Goal: Task Accomplishment & Management: Complete application form

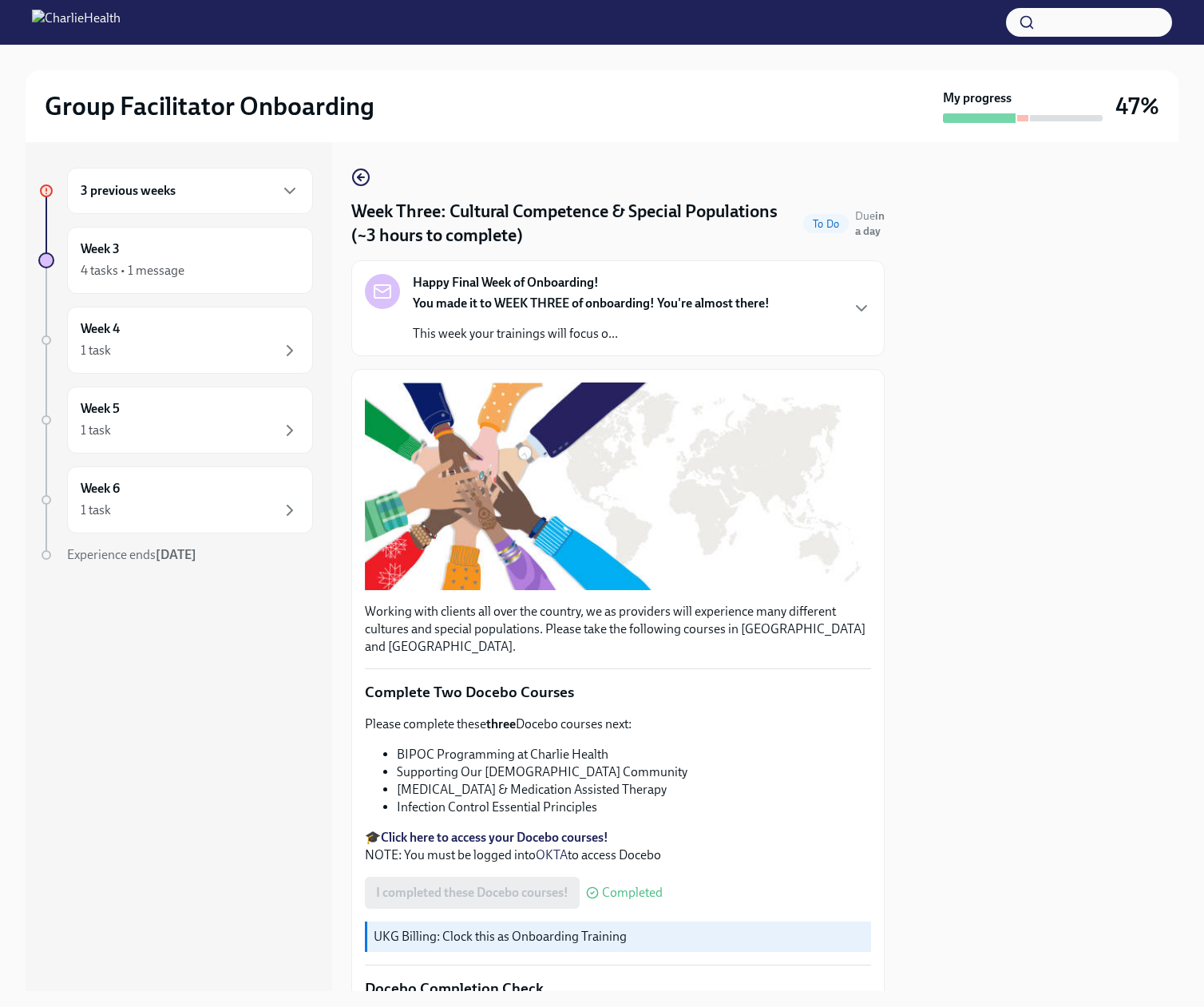
scroll to position [1167, 0]
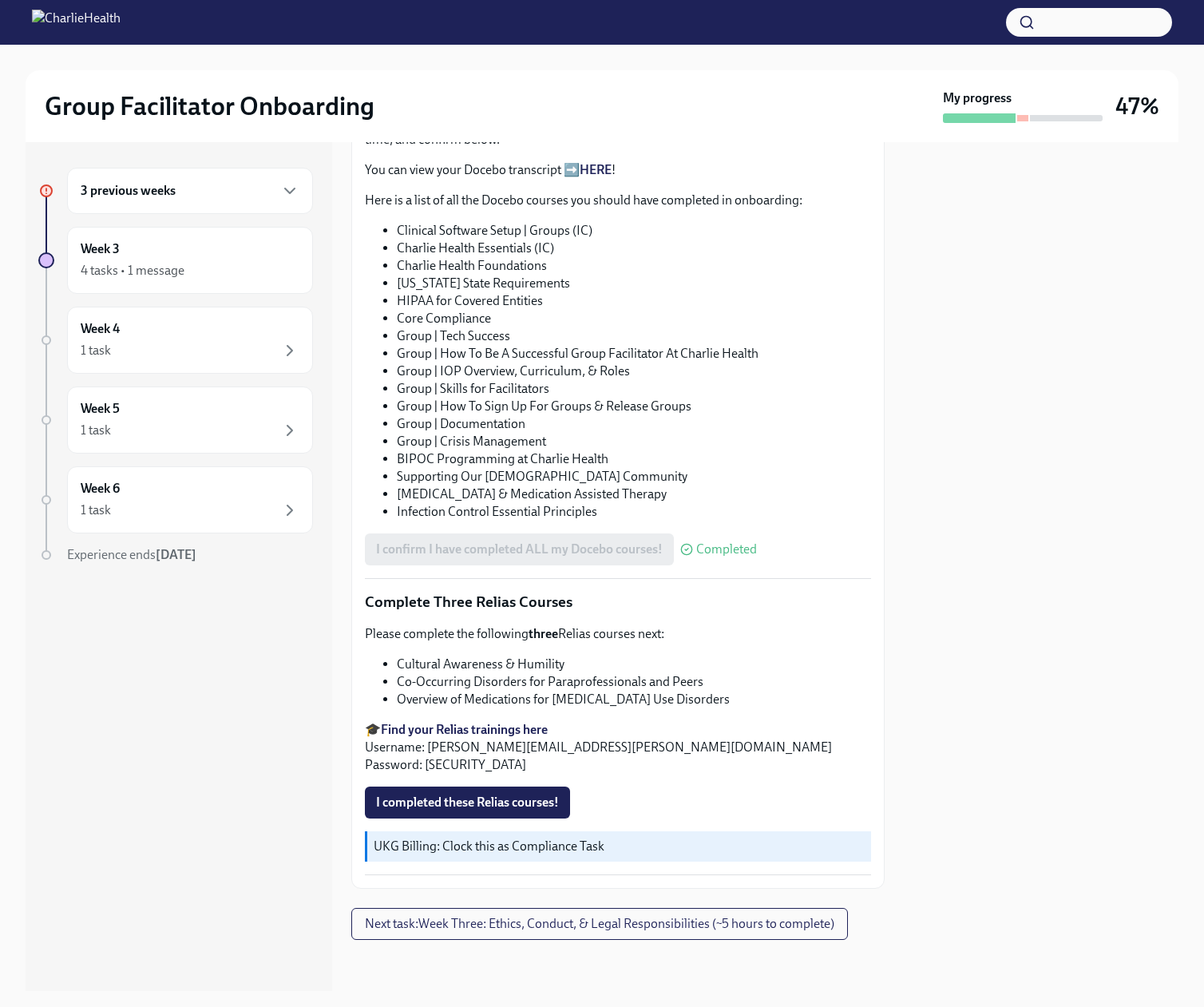
click at [500, 794] on span "I completed these Relias courses!" at bounding box center [467, 802] width 183 height 16
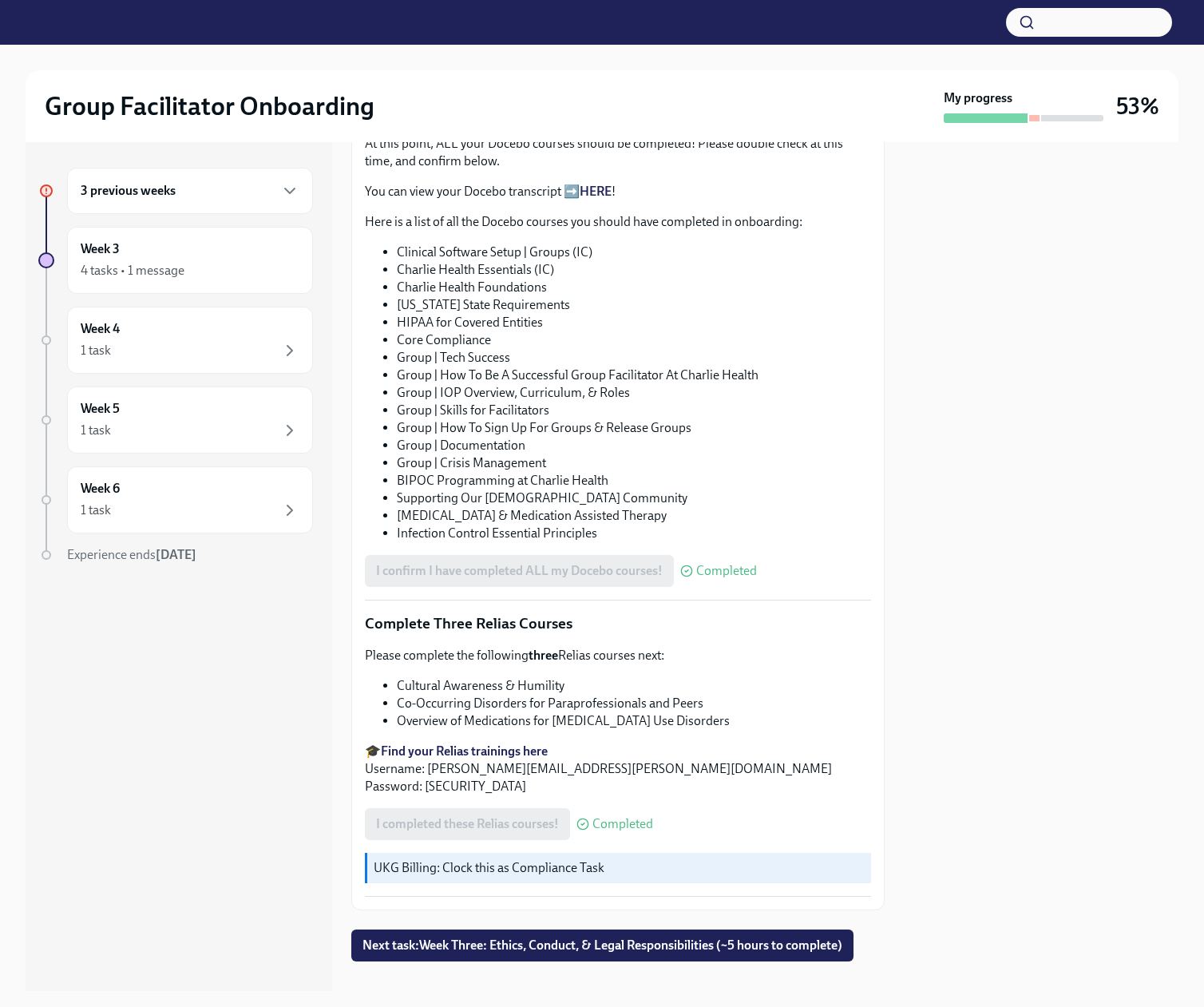
scroll to position [878, 0]
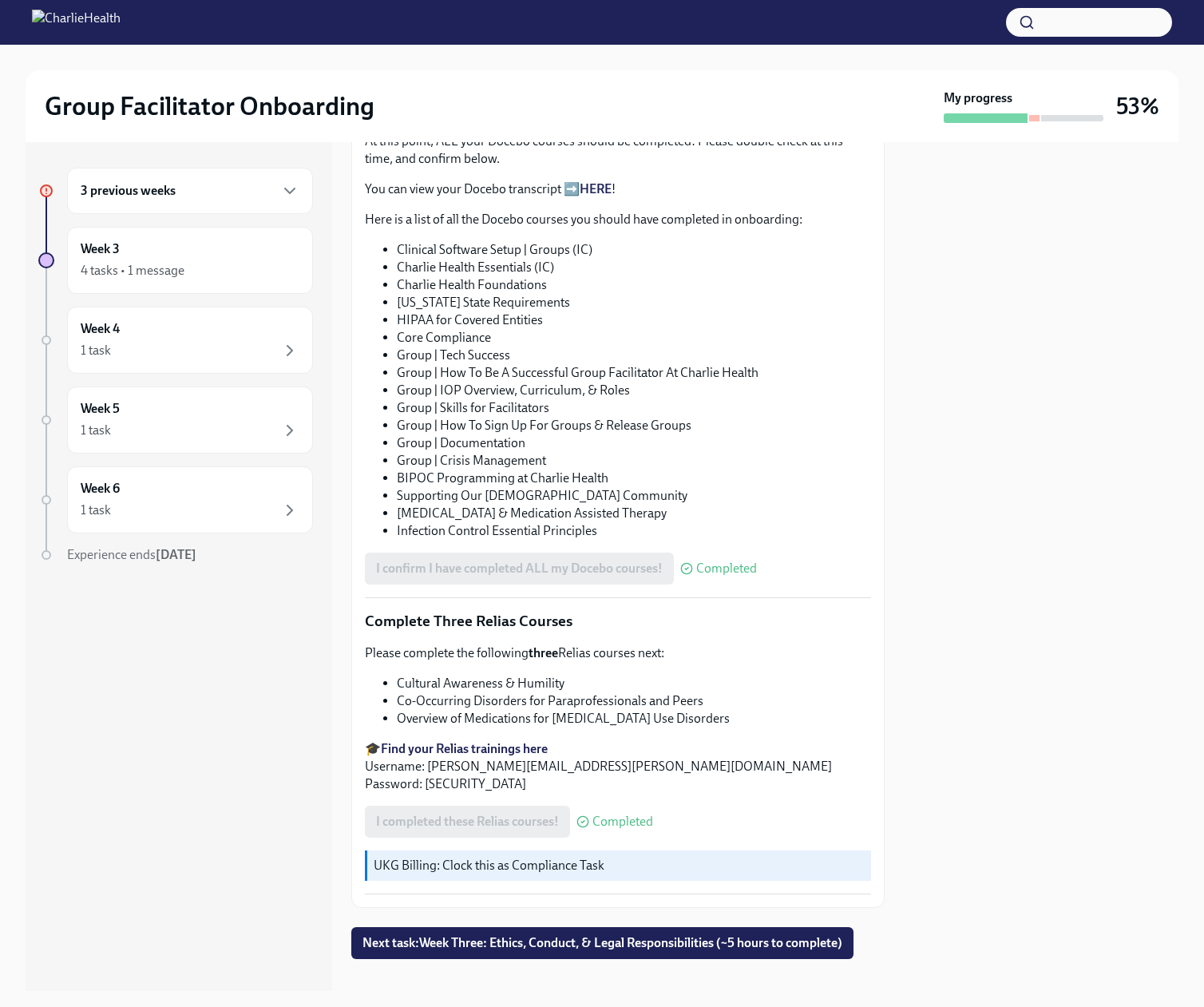
click at [611, 196] on link "HERE" at bounding box center [596, 189] width 32 height 15
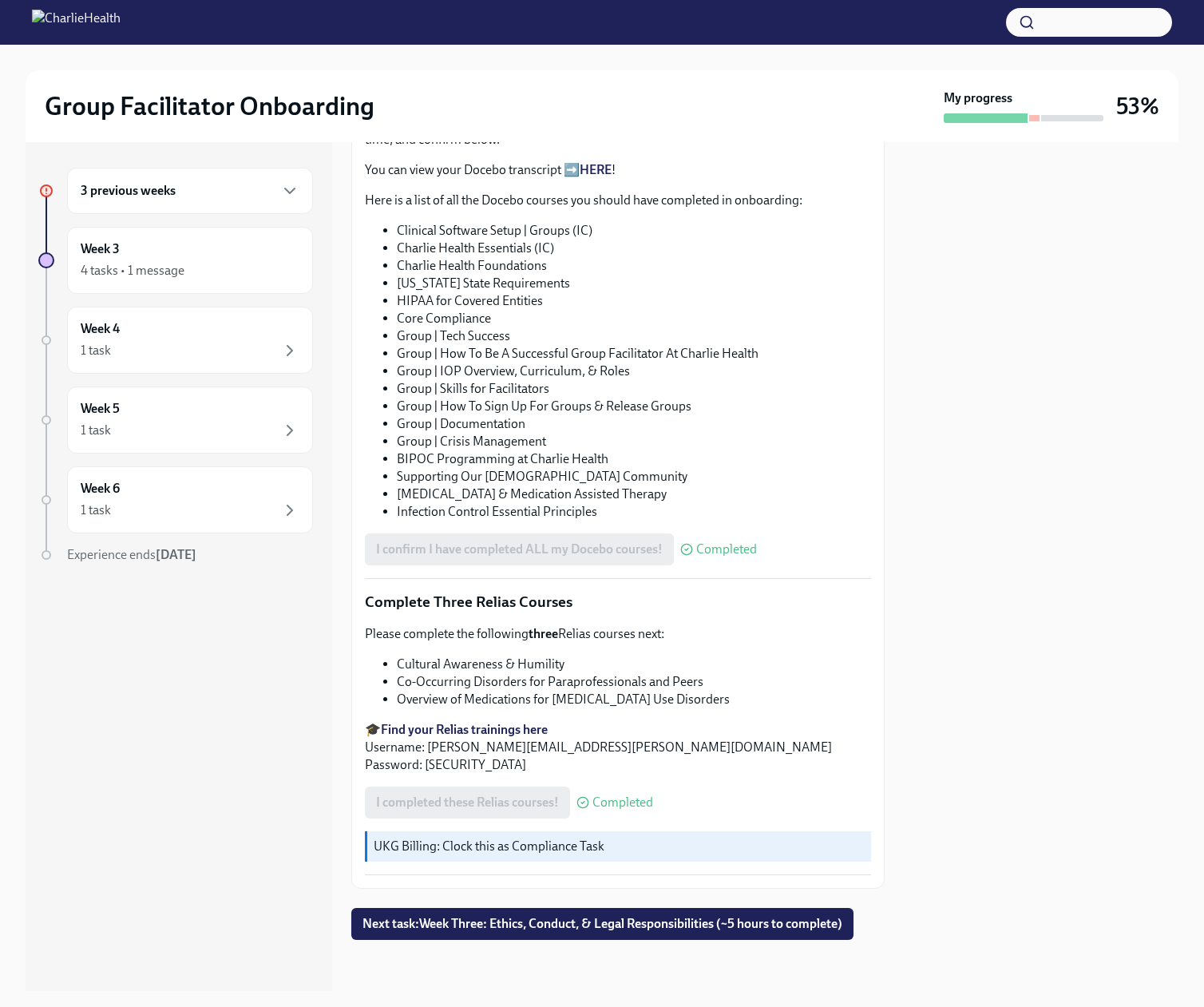
scroll to position [959, 0]
click at [637, 566] on div "I confirm I have completed ALL my Docebo courses! Completed" at bounding box center [560, 550] width 392 height 32
click at [639, 923] on span "Next task : Week Three: Ethics, Conduct, & Legal Responsibilities (~5 hours to …" at bounding box center [602, 923] width 480 height 16
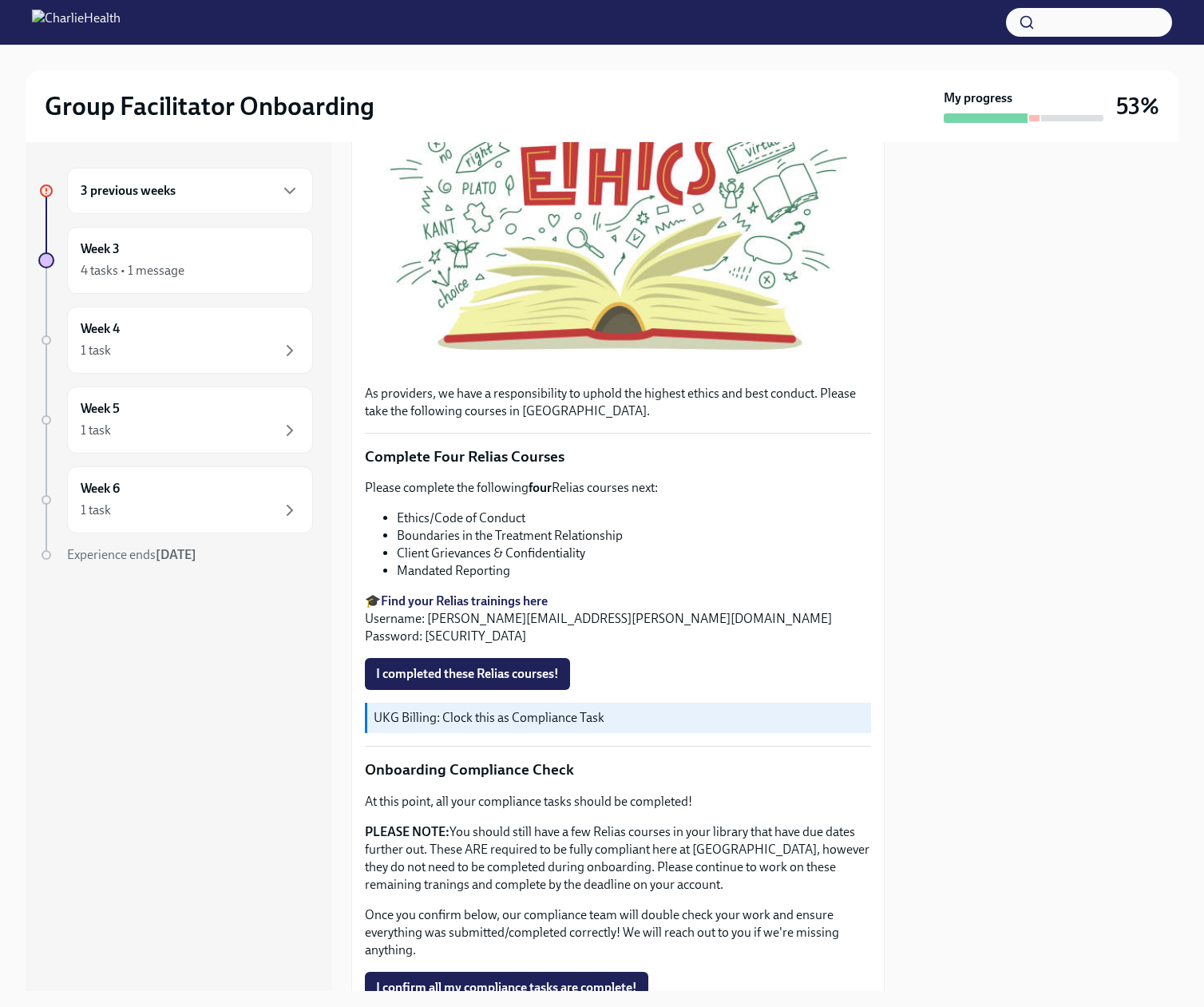
scroll to position [400, 0]
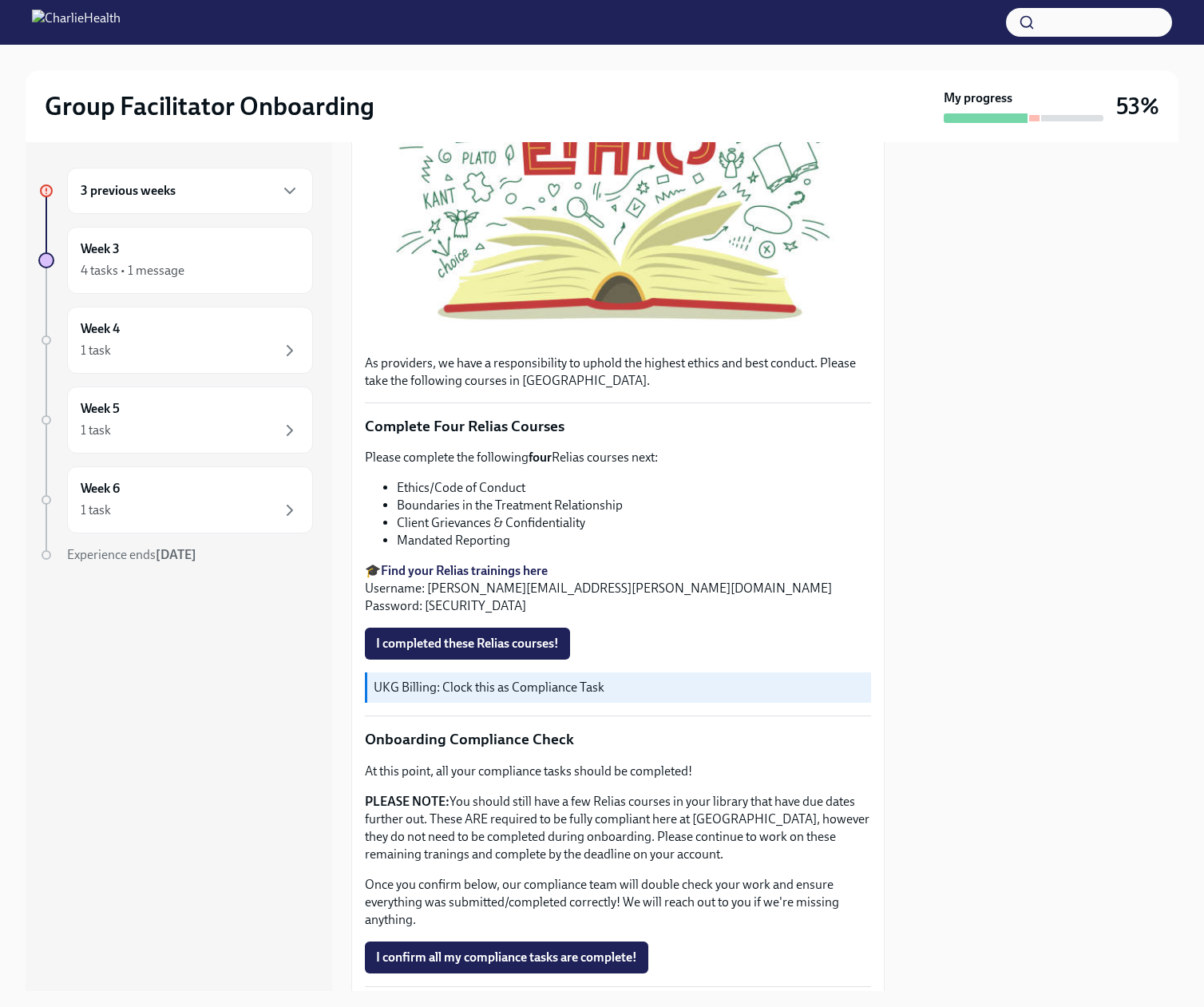
click at [1195, 329] on div "Group Facilitator Onboarding My progress 53% 3 previous weeks Week 3 4 tasks • …" at bounding box center [602, 517] width 1204 height 946
click at [466, 651] on span "I completed these Relias courses!" at bounding box center [467, 643] width 183 height 16
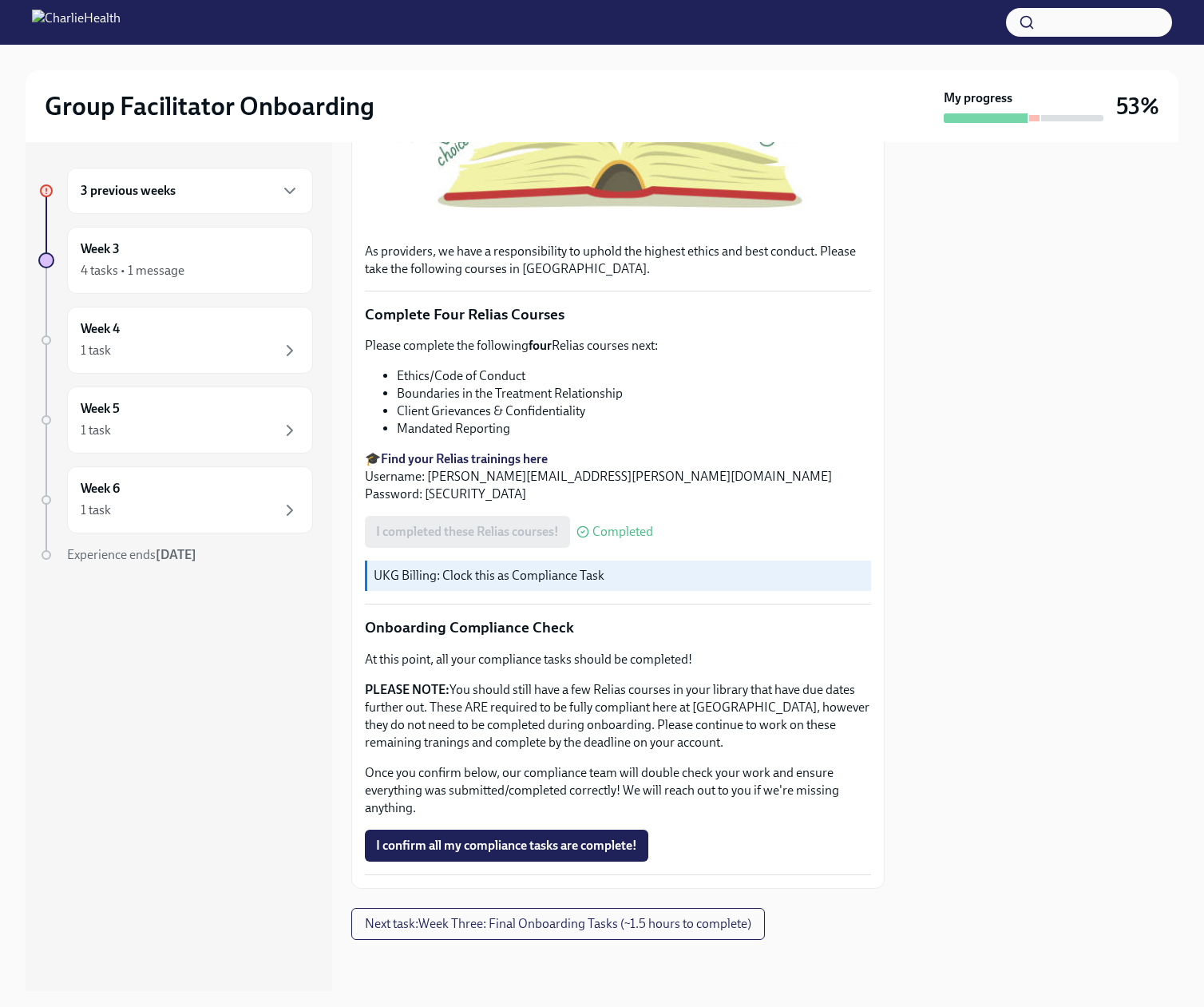
scroll to position [667, 0]
click at [572, 853] on span "I confirm all my compliance tasks are complete!" at bounding box center [506, 846] width 261 height 16
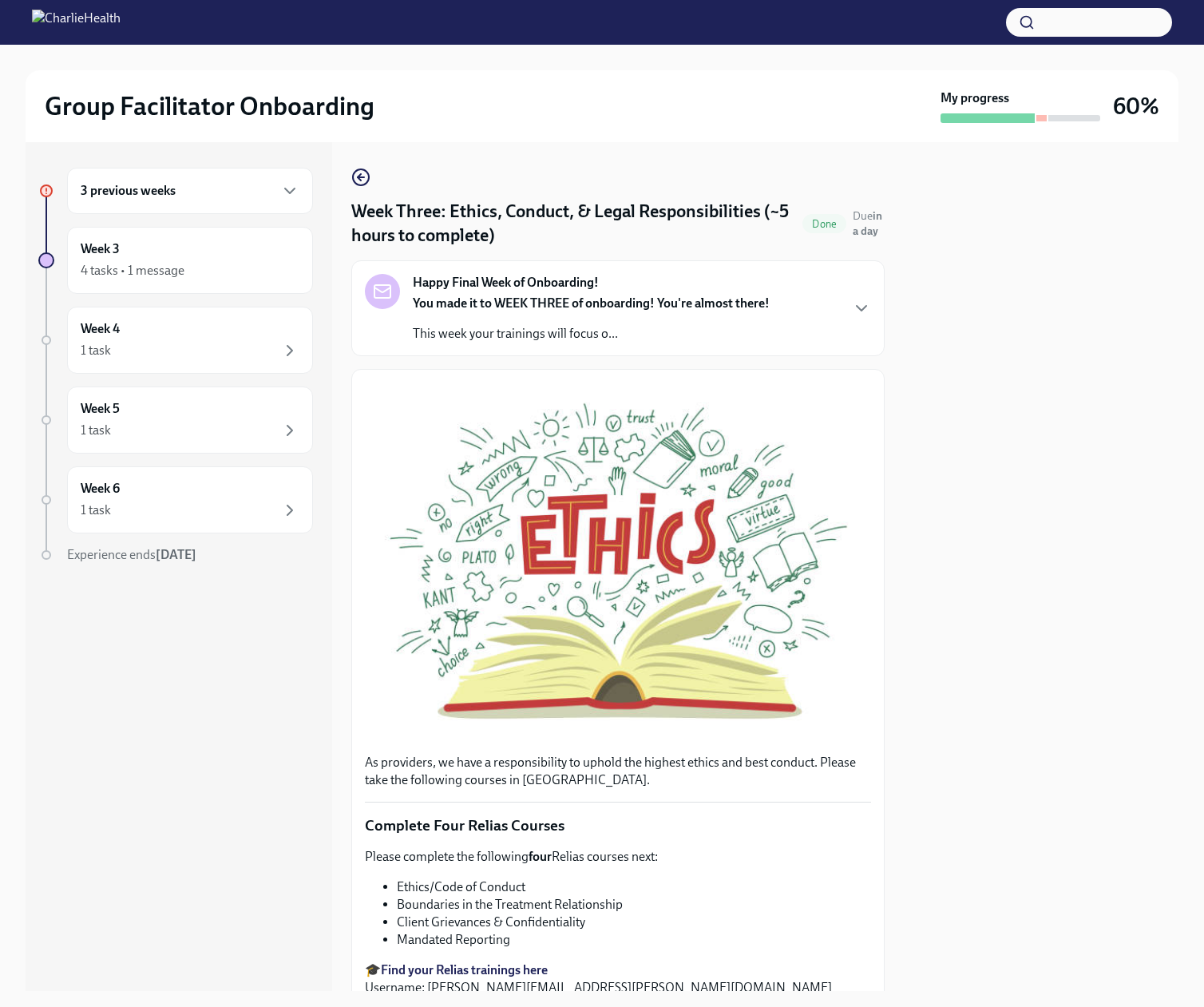
click at [154, 194] on h6 "3 previous weeks" at bounding box center [128, 191] width 95 height 18
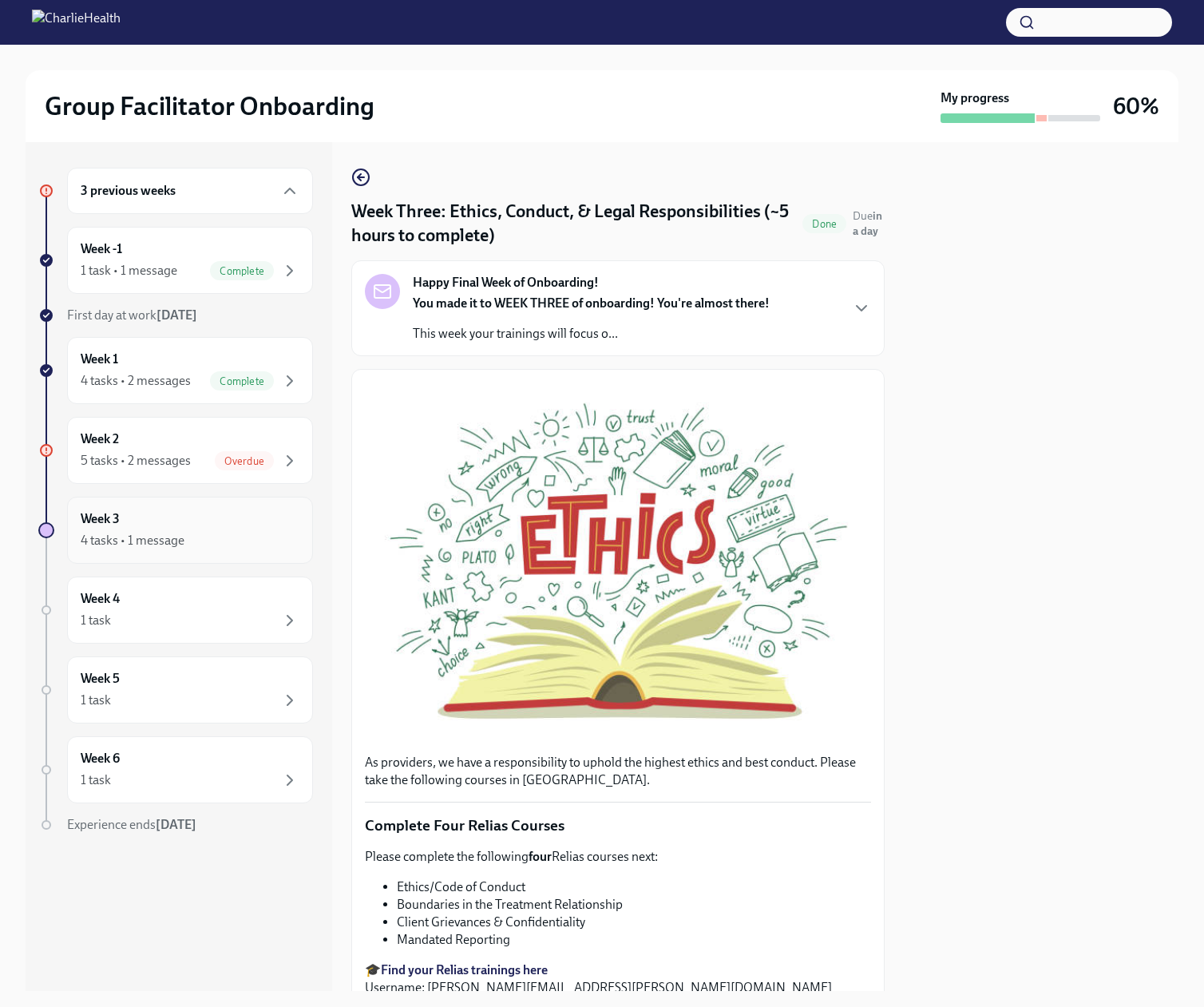
click at [199, 564] on div "Week 3 4 tasks • 1 message" at bounding box center [190, 530] width 246 height 67
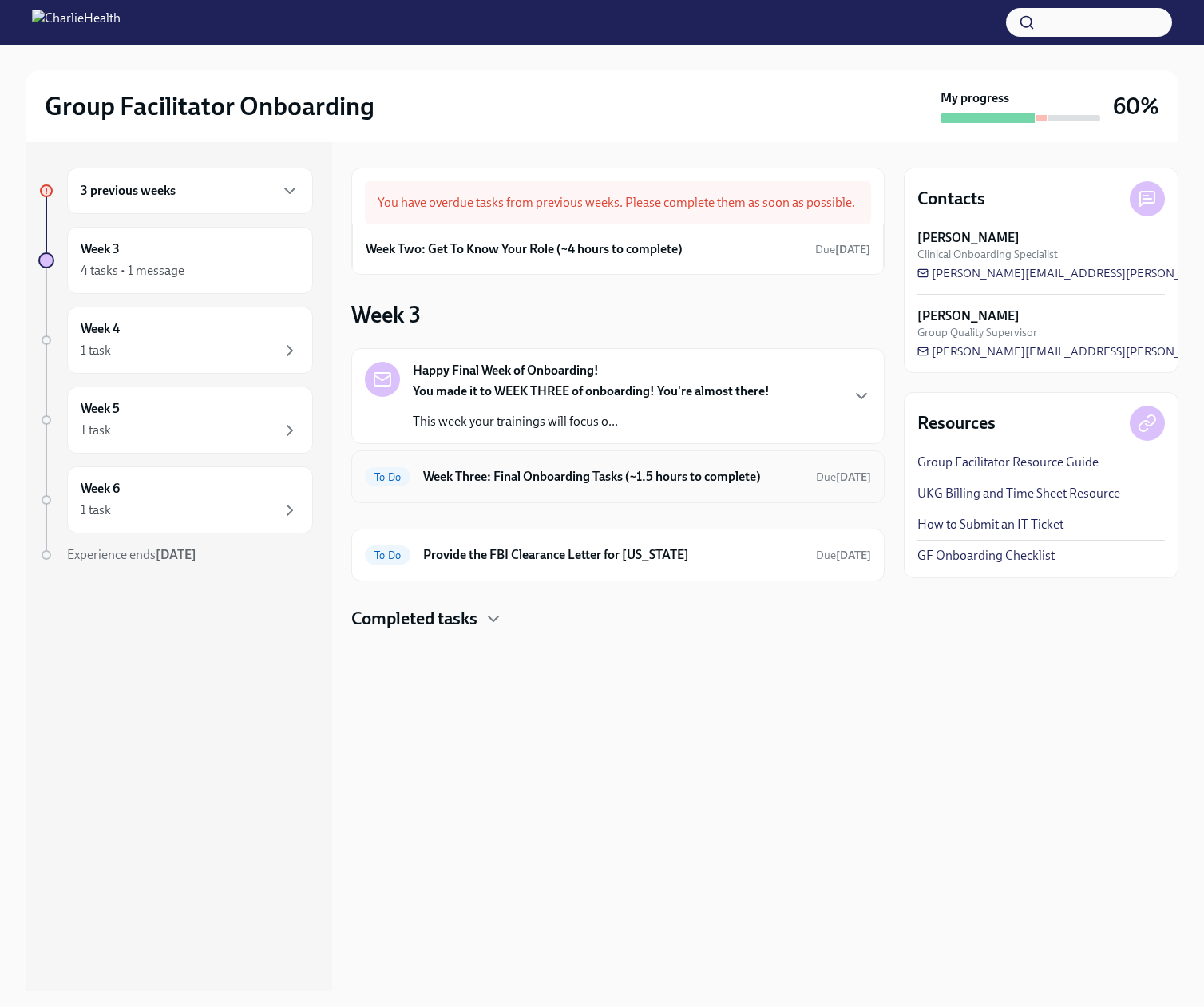
click at [537, 486] on h6 "Week Three: Final Onboarding Tasks (~1.5 hours to complete)" at bounding box center [613, 476] width 380 height 18
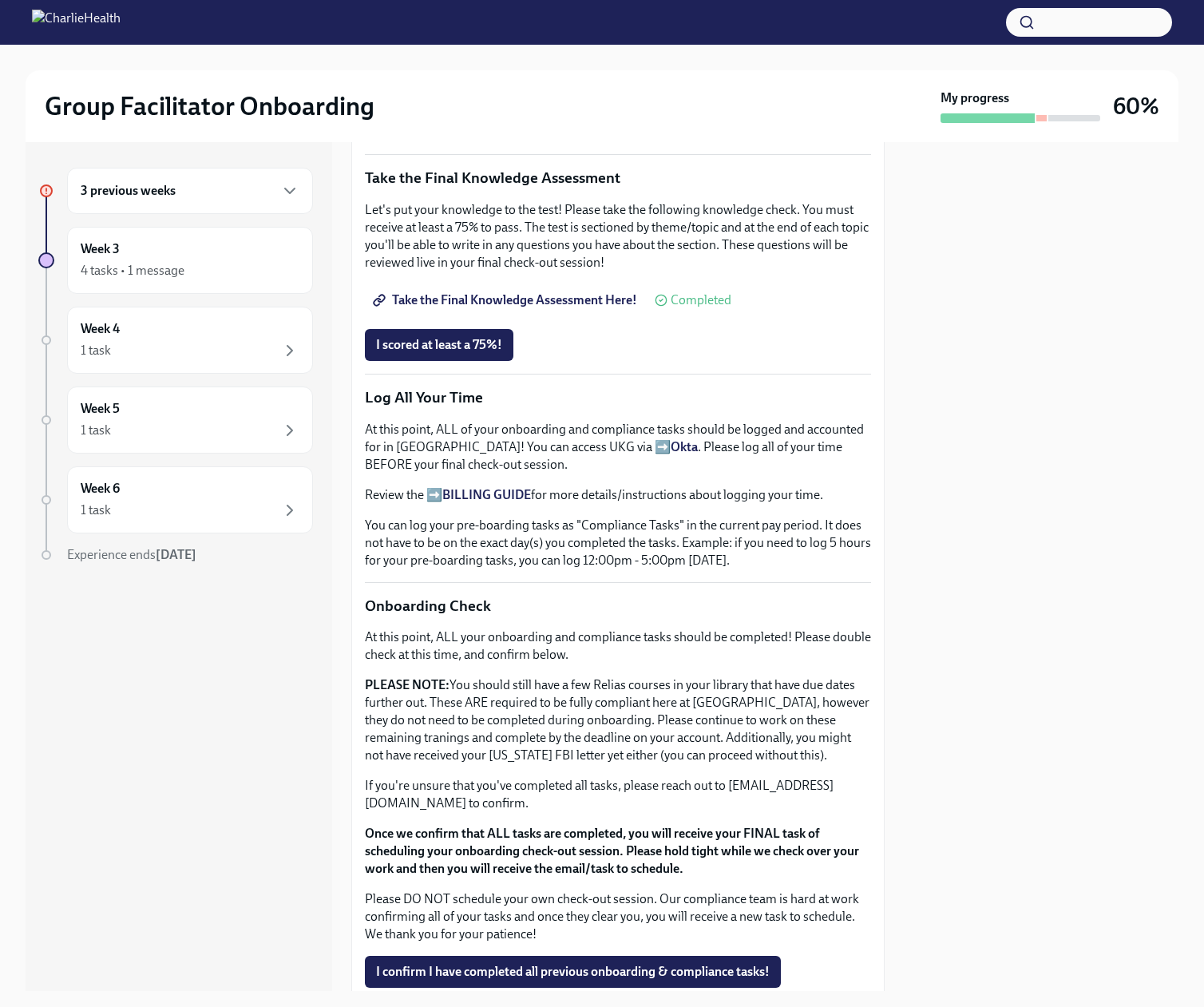
scroll to position [798, 0]
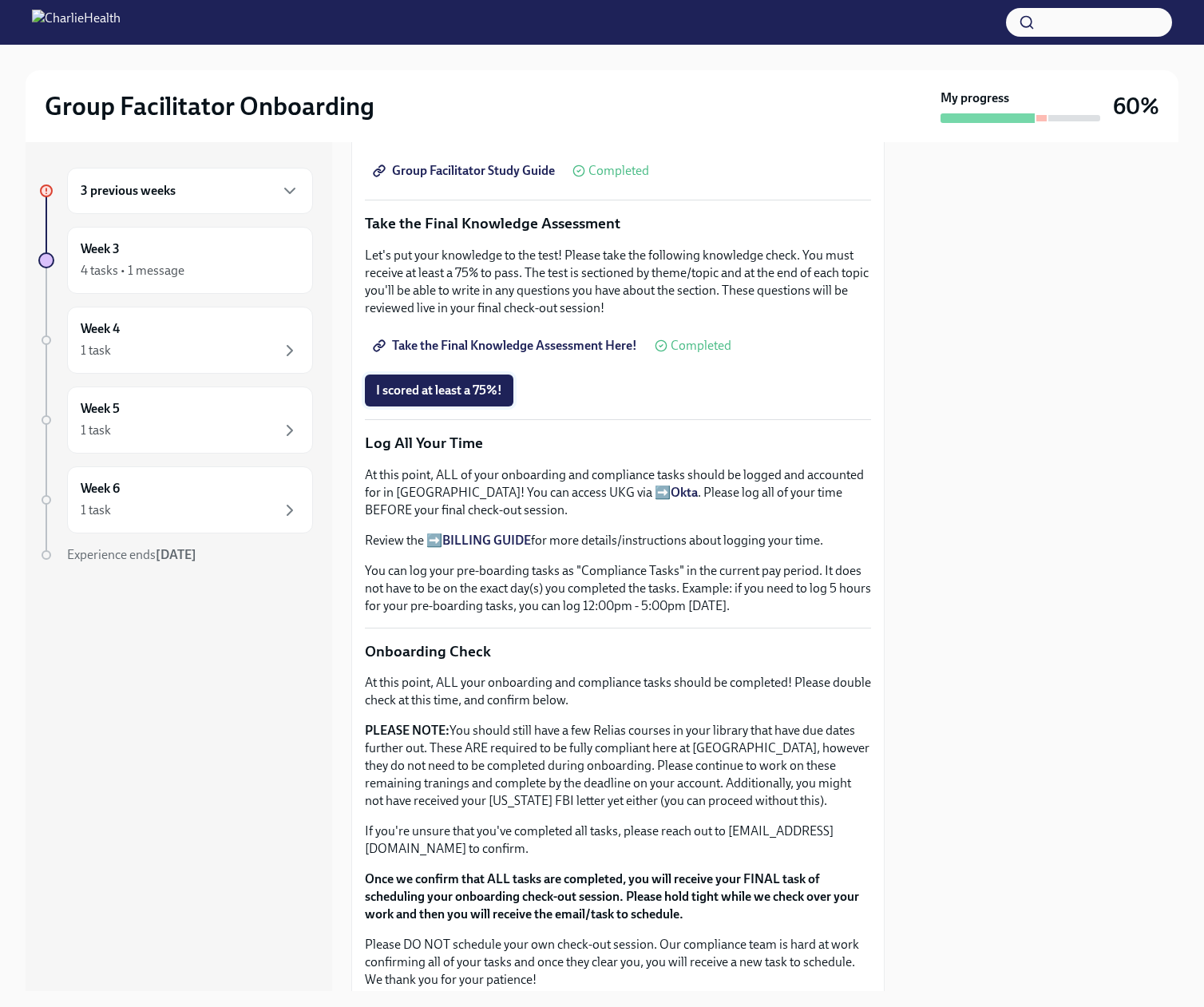
click at [459, 399] on span "I scored at least a 75%!" at bounding box center [438, 390] width 126 height 16
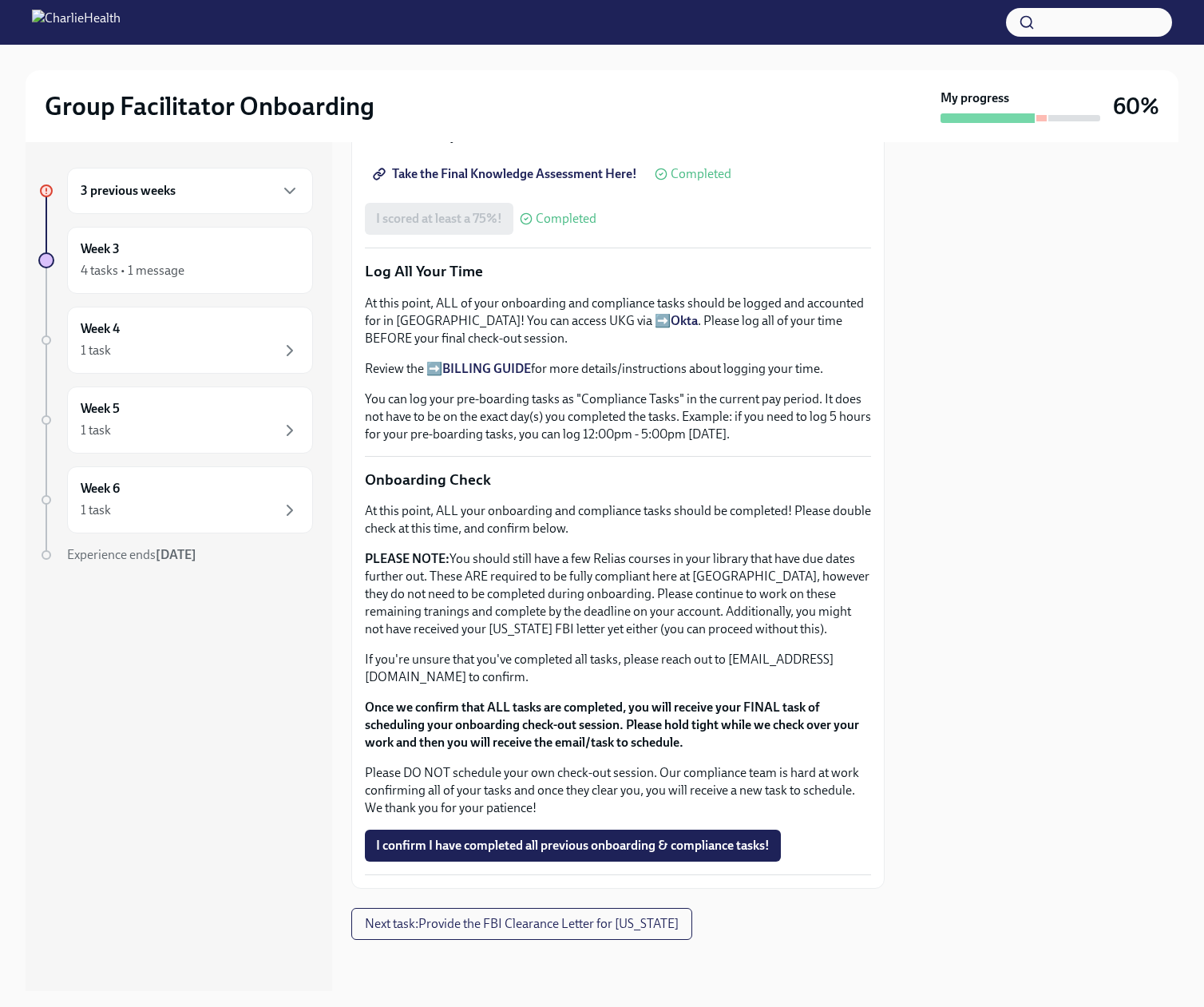
scroll to position [1366, 0]
click at [553, 846] on span "I confirm I have completed all previous onboarding & compliance tasks!" at bounding box center [572, 846] width 394 height 16
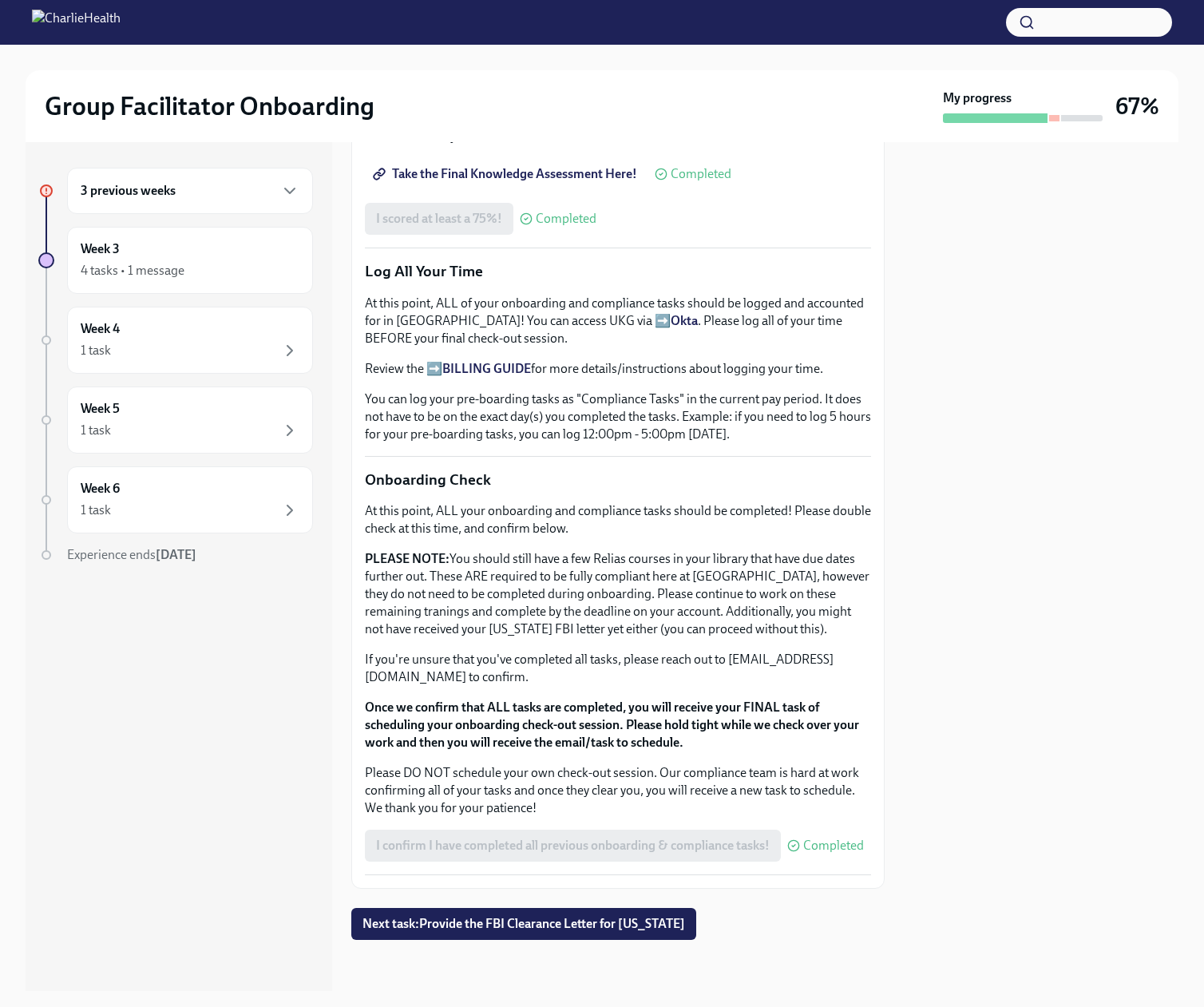
scroll to position [1397, 0]
click at [152, 279] on div "4 tasks • 1 message" at bounding box center [132, 270] width 103 height 18
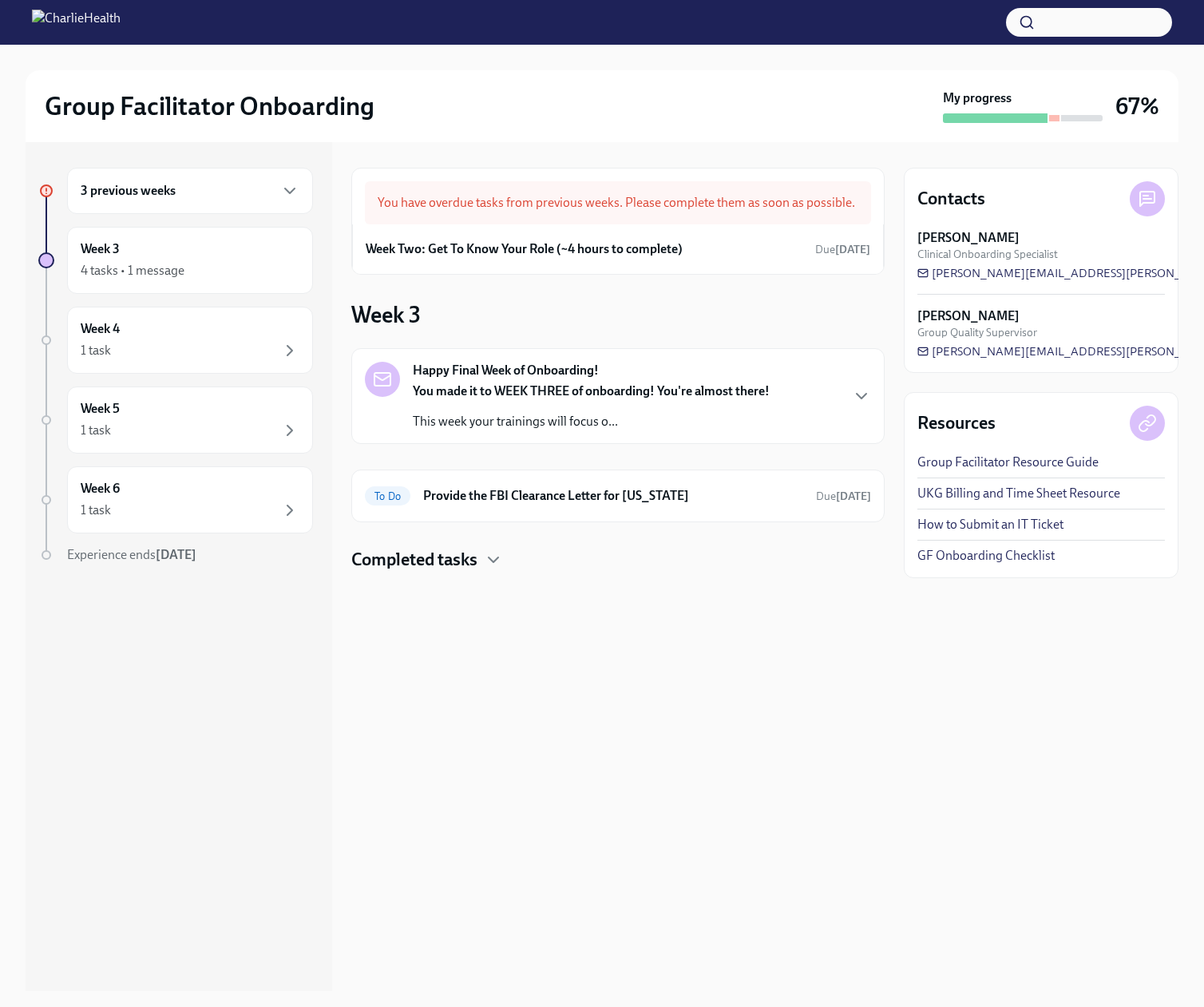
click at [143, 197] on h6 "3 previous weeks" at bounding box center [128, 191] width 95 height 18
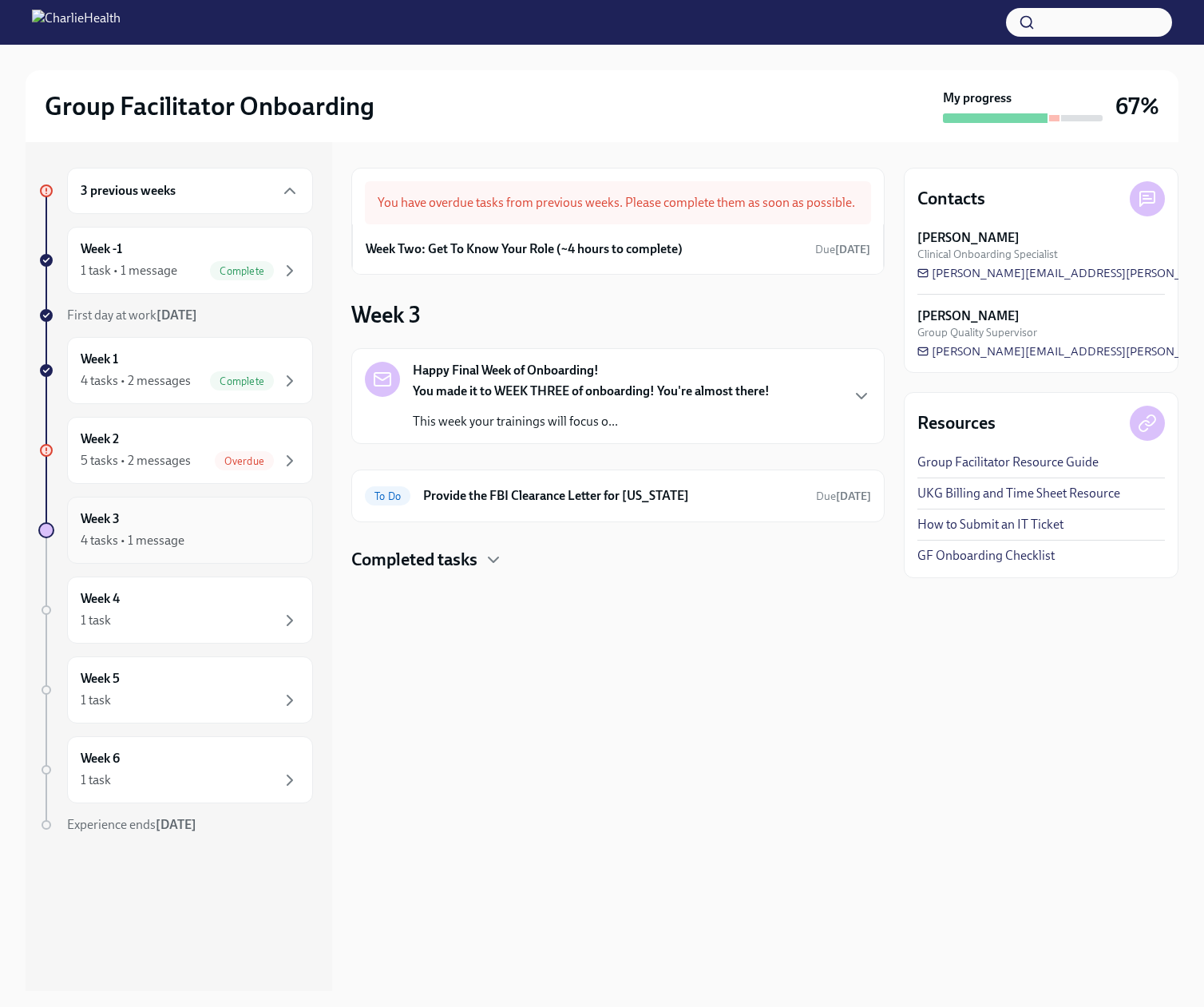
click at [179, 550] on div "Week 3 4 tasks • 1 message" at bounding box center [190, 531] width 219 height 40
click at [214, 471] on div "Overdue" at bounding box center [244, 460] width 59 height 19
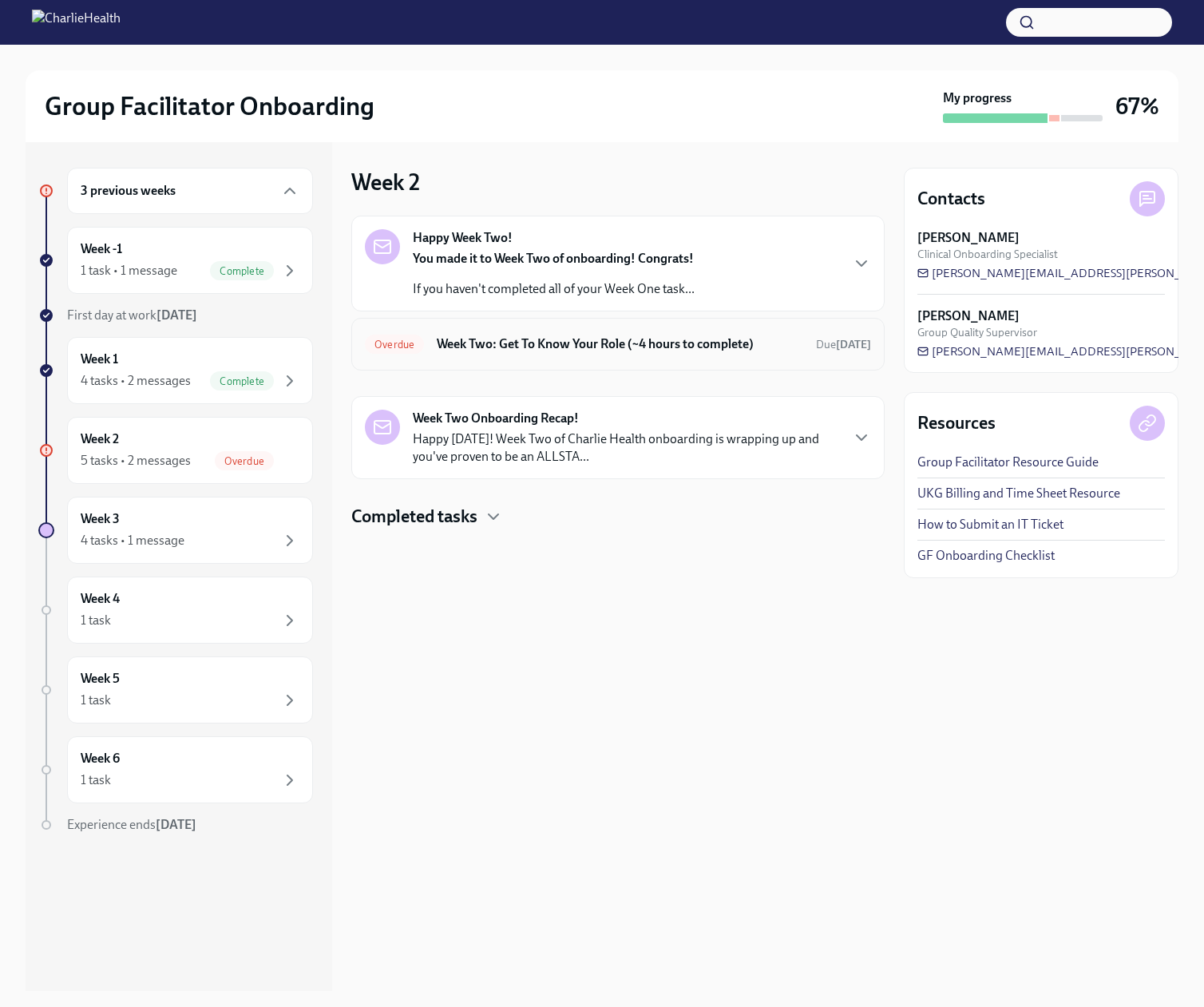
click at [573, 353] on h6 "Week Two: Get To Know Your Role (~4 hours to complete)" at bounding box center [620, 344] width 366 height 18
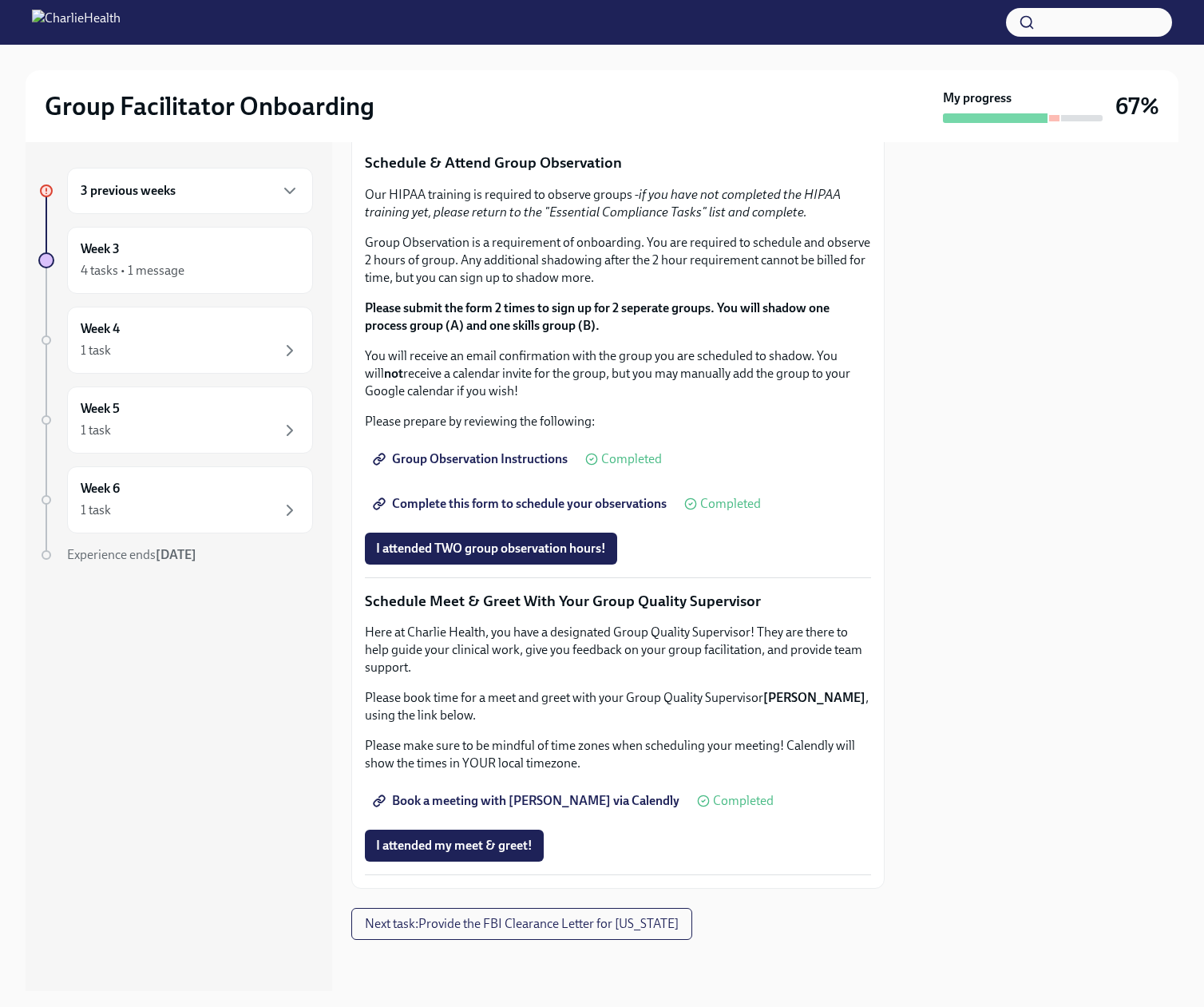
scroll to position [1507, 0]
click at [621, 924] on span "Next task : Provide the FBI Clearance Letter for [US_STATE]" at bounding box center [521, 923] width 314 height 16
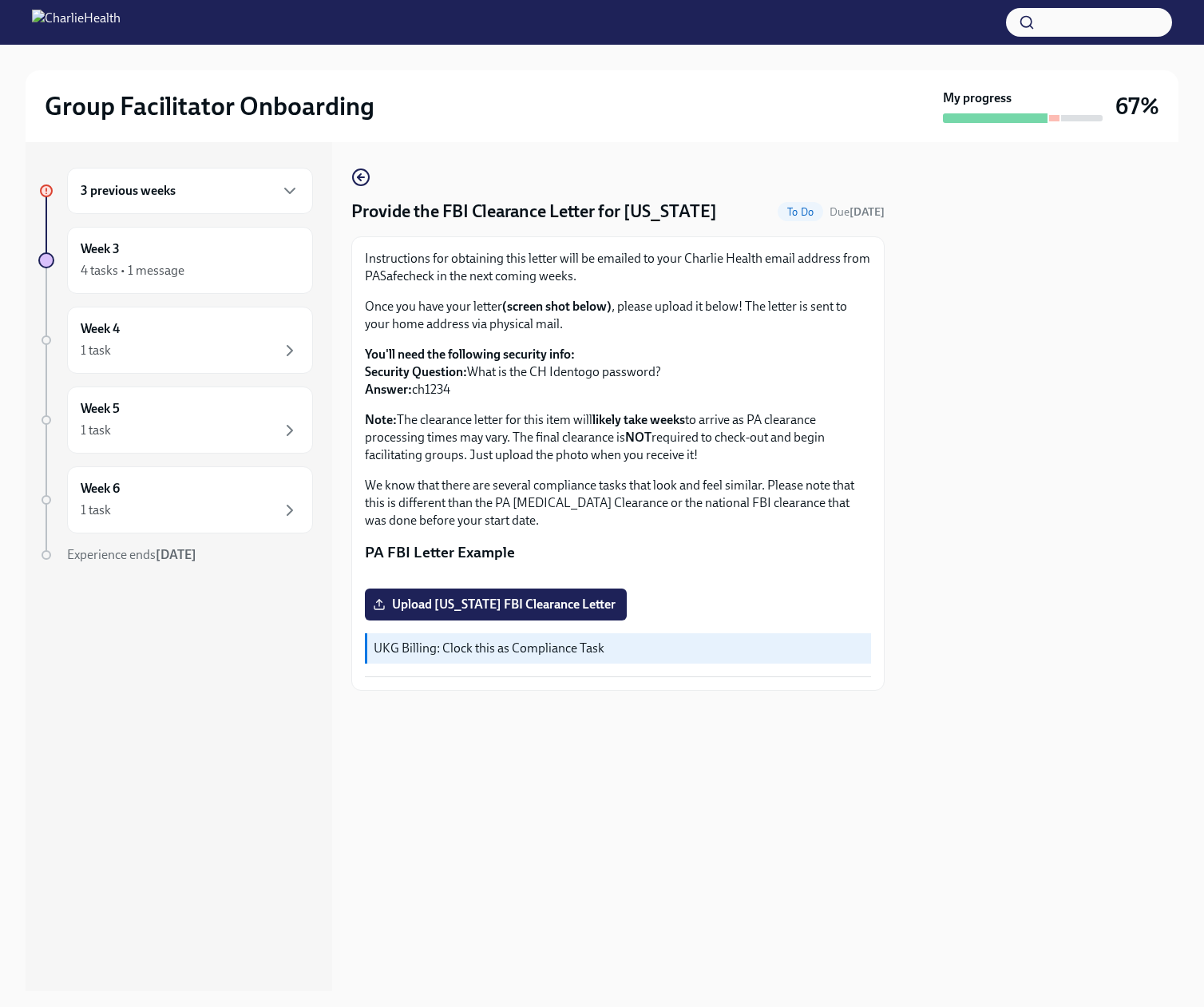
scroll to position [65, 0]
click at [531, 612] on span "Upload [US_STATE] FBI Clearance Letter" at bounding box center [495, 604] width 239 height 16
click at [0, 0] on input "Upload [US_STATE] FBI Clearance Letter" at bounding box center [0, 0] width 0 height 0
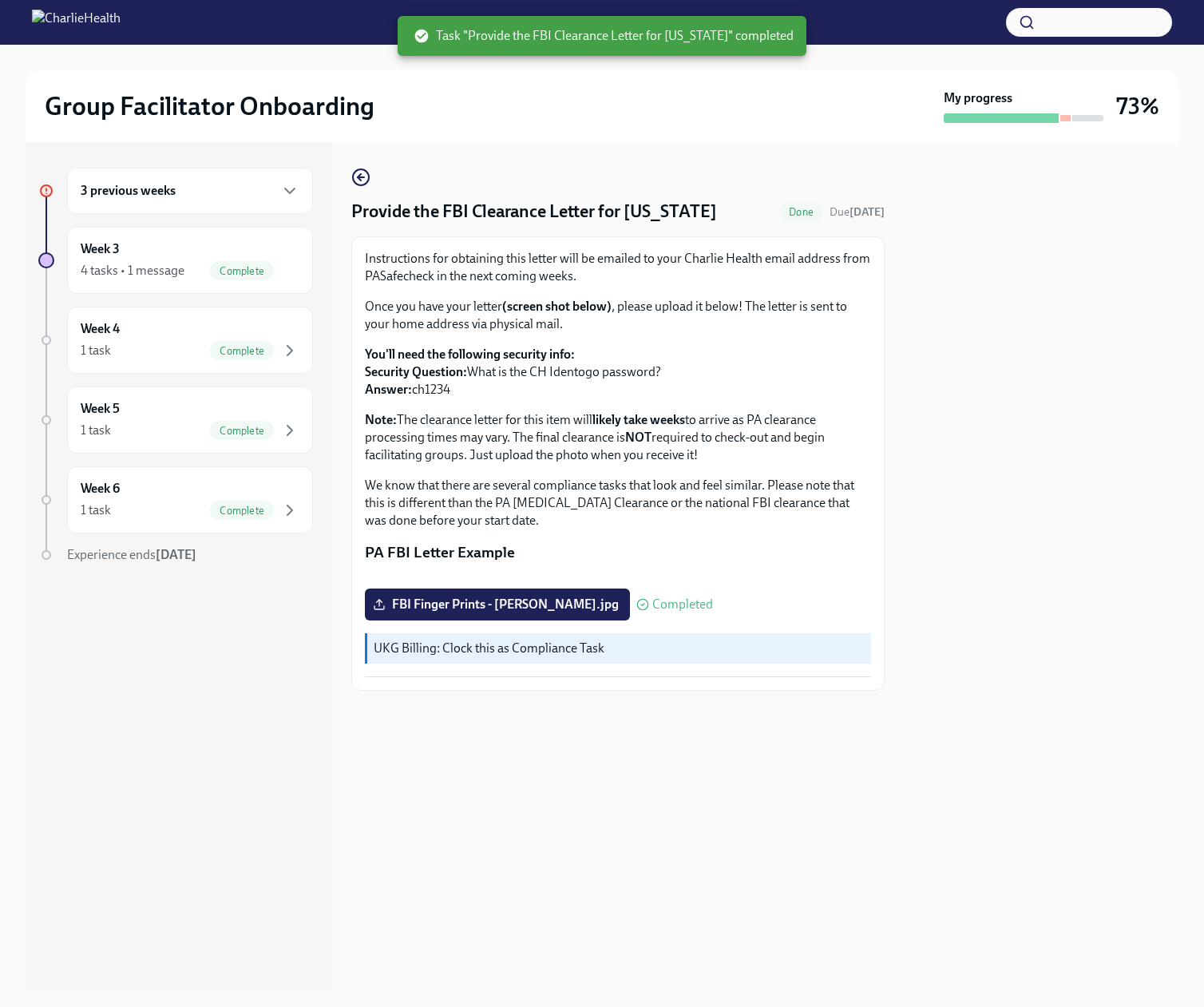
scroll to position [0, 0]
click at [176, 197] on h6 "3 previous weeks" at bounding box center [128, 191] width 95 height 18
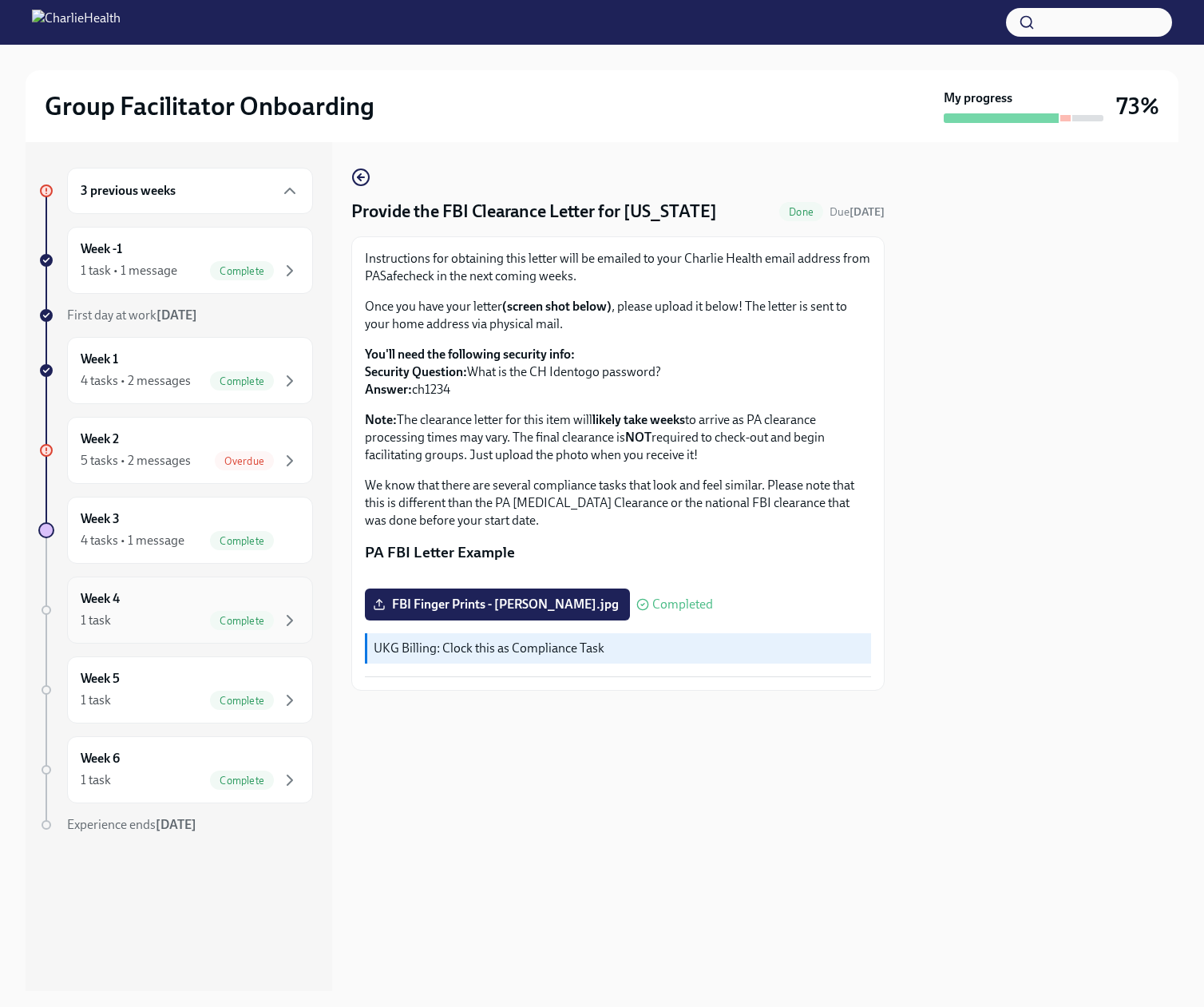
scroll to position [57, 0]
click at [223, 467] on span "Overdue" at bounding box center [244, 461] width 59 height 12
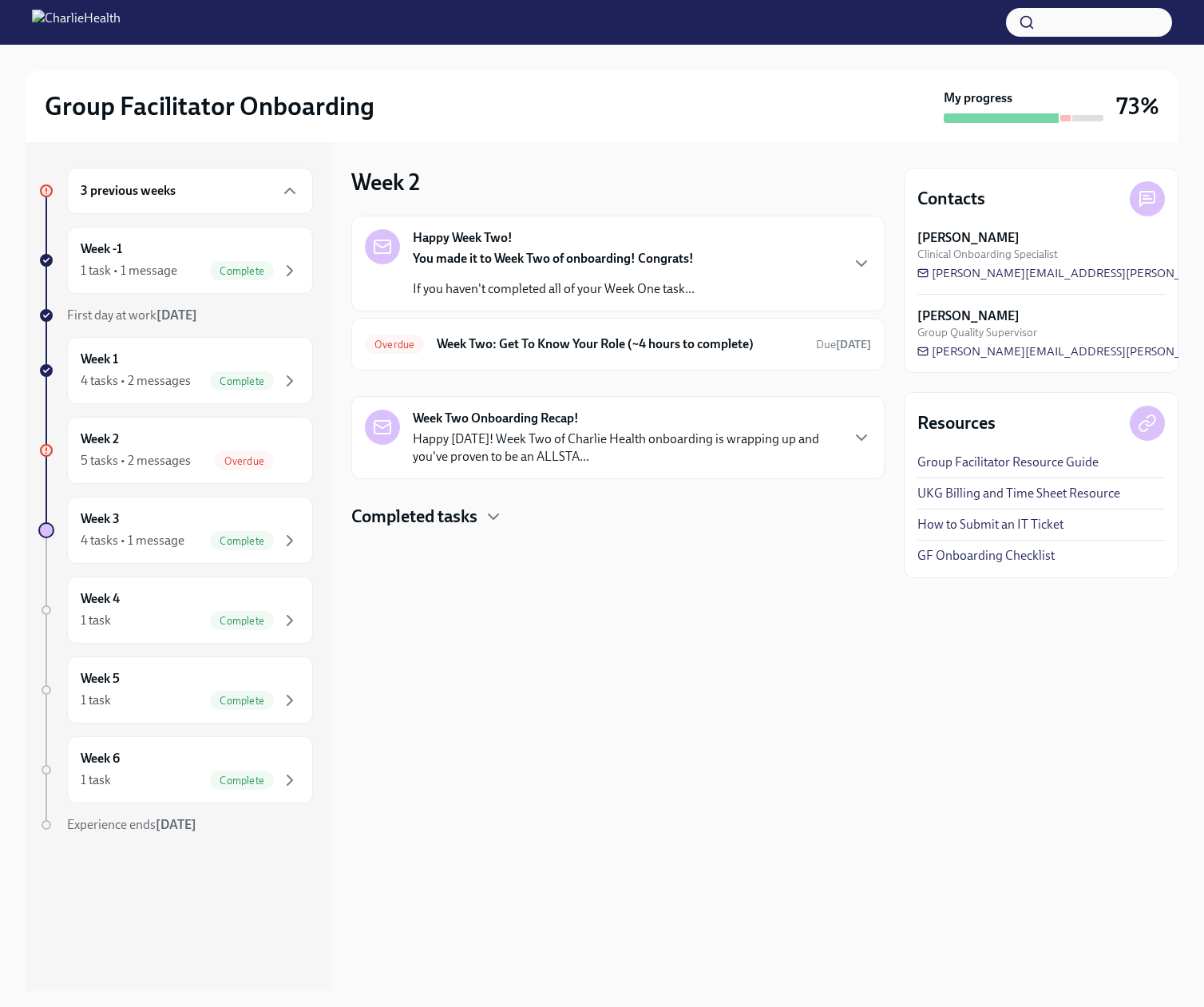
click at [515, 291] on div "You made it to Week Two of onboarding! Congrats! If you haven't completed all o…" at bounding box center [553, 273] width 282 height 47
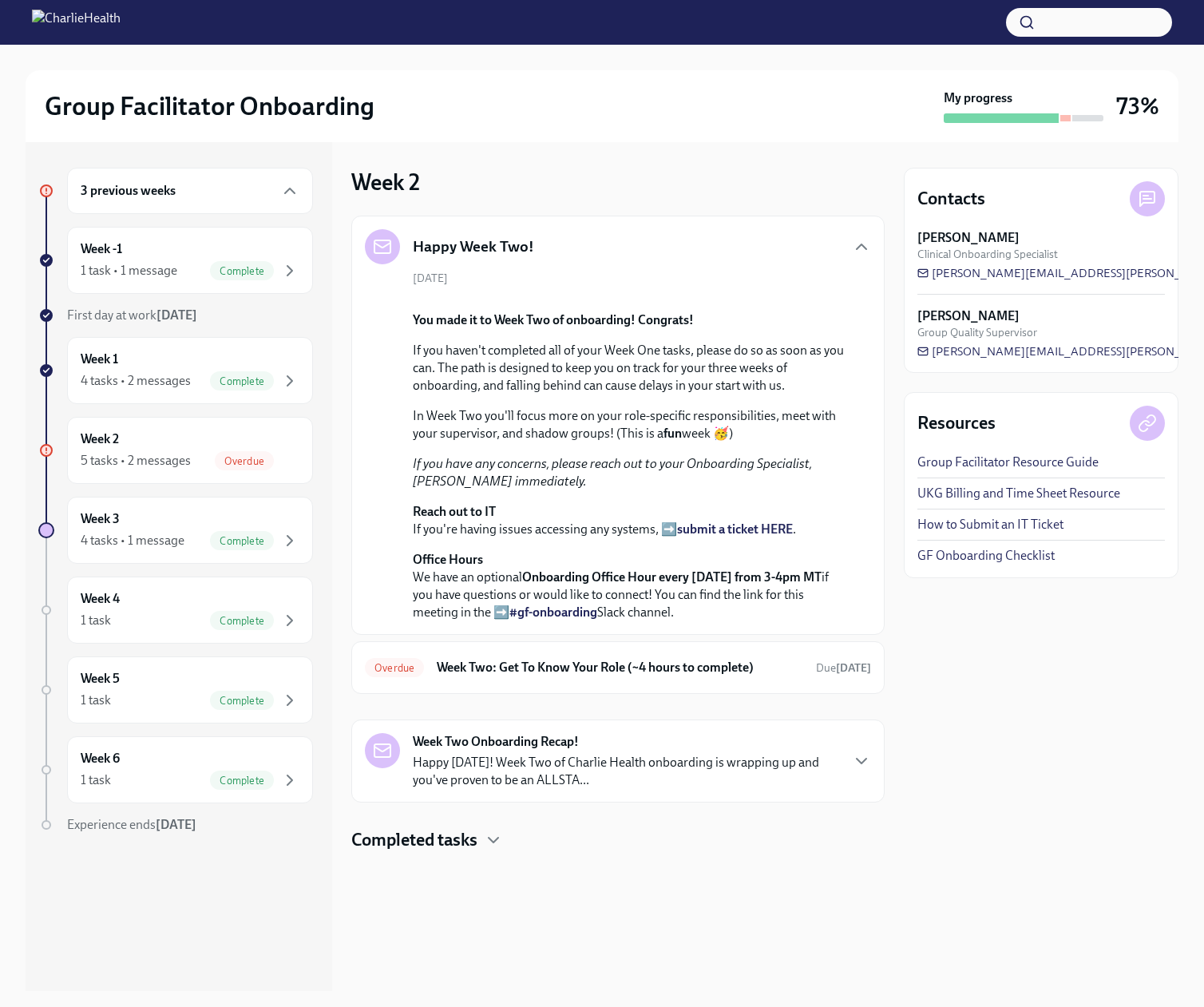
scroll to position [307, 0]
click at [604, 677] on h6 "Week Two: Get To Know Your Role (~4 hours to complete)" at bounding box center [620, 667] width 366 height 18
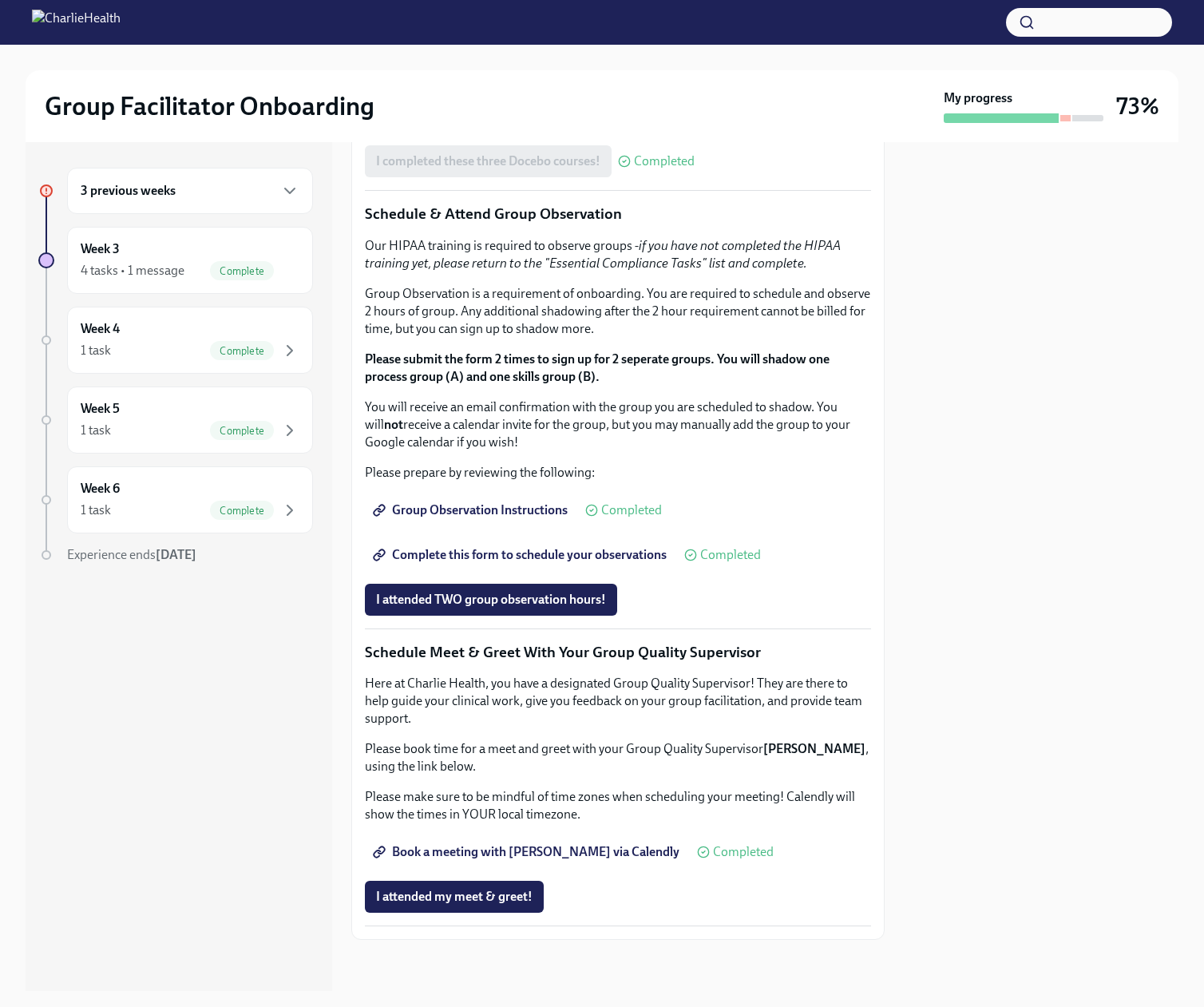
scroll to position [1457, 0]
click at [211, 200] on div "3 previous weeks" at bounding box center [190, 191] width 219 height 19
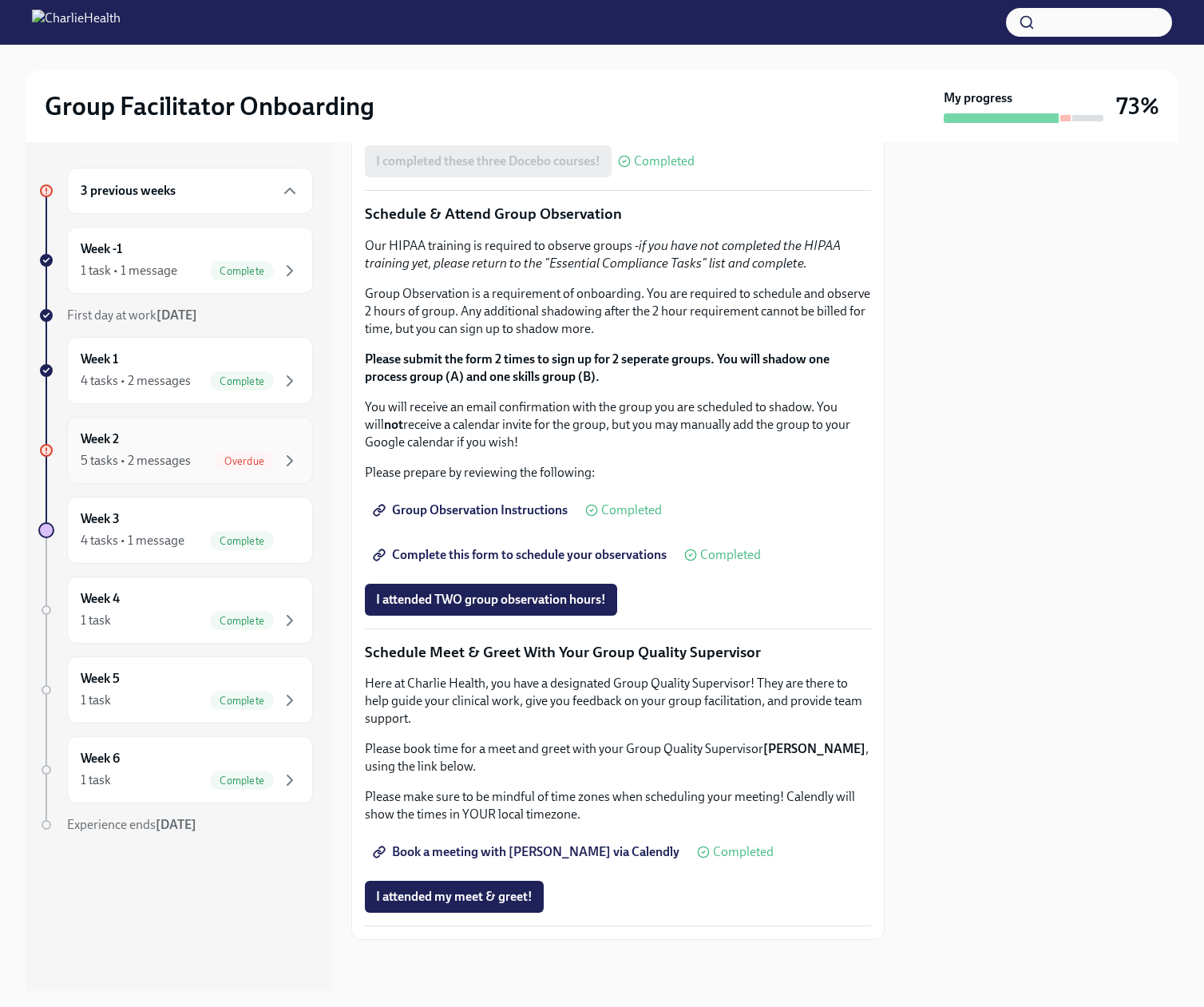
click at [203, 471] on div "Week 2 5 tasks • 2 messages Overdue" at bounding box center [190, 450] width 219 height 40
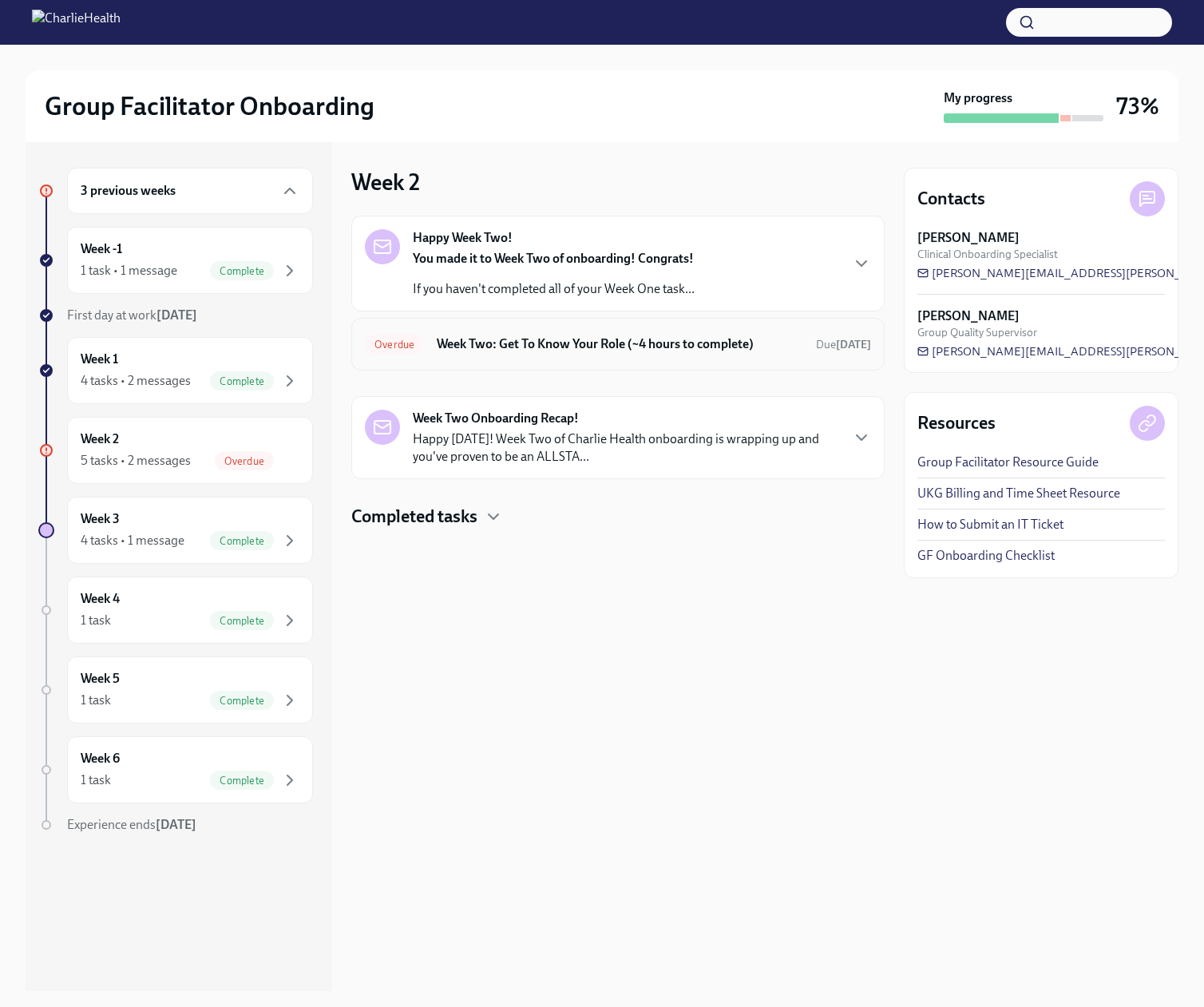
click at [549, 353] on h6 "Week Two: Get To Know Your Role (~4 hours to complete)" at bounding box center [620, 344] width 366 height 18
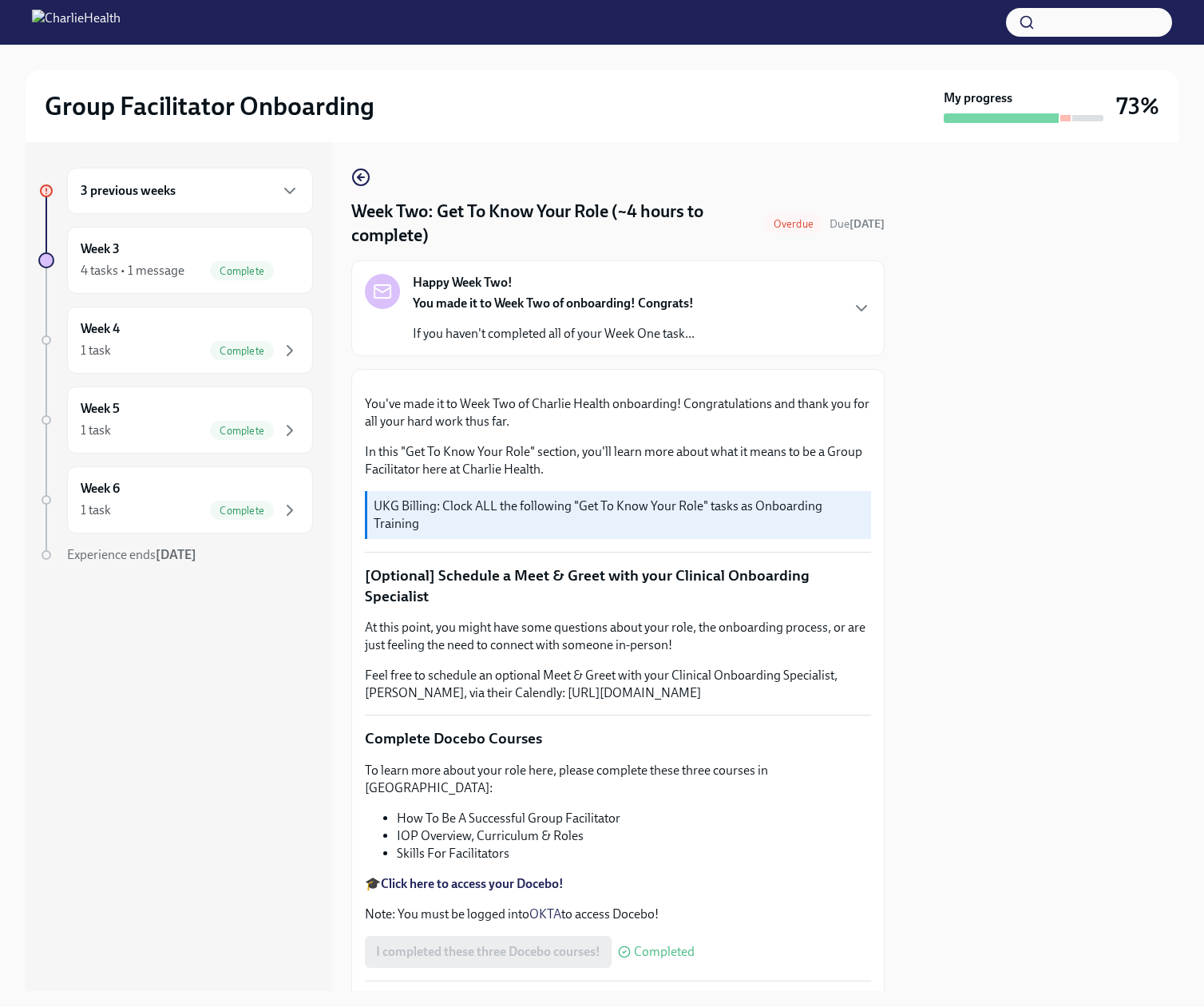
click at [171, 199] on h6 "3 previous weeks" at bounding box center [128, 191] width 95 height 18
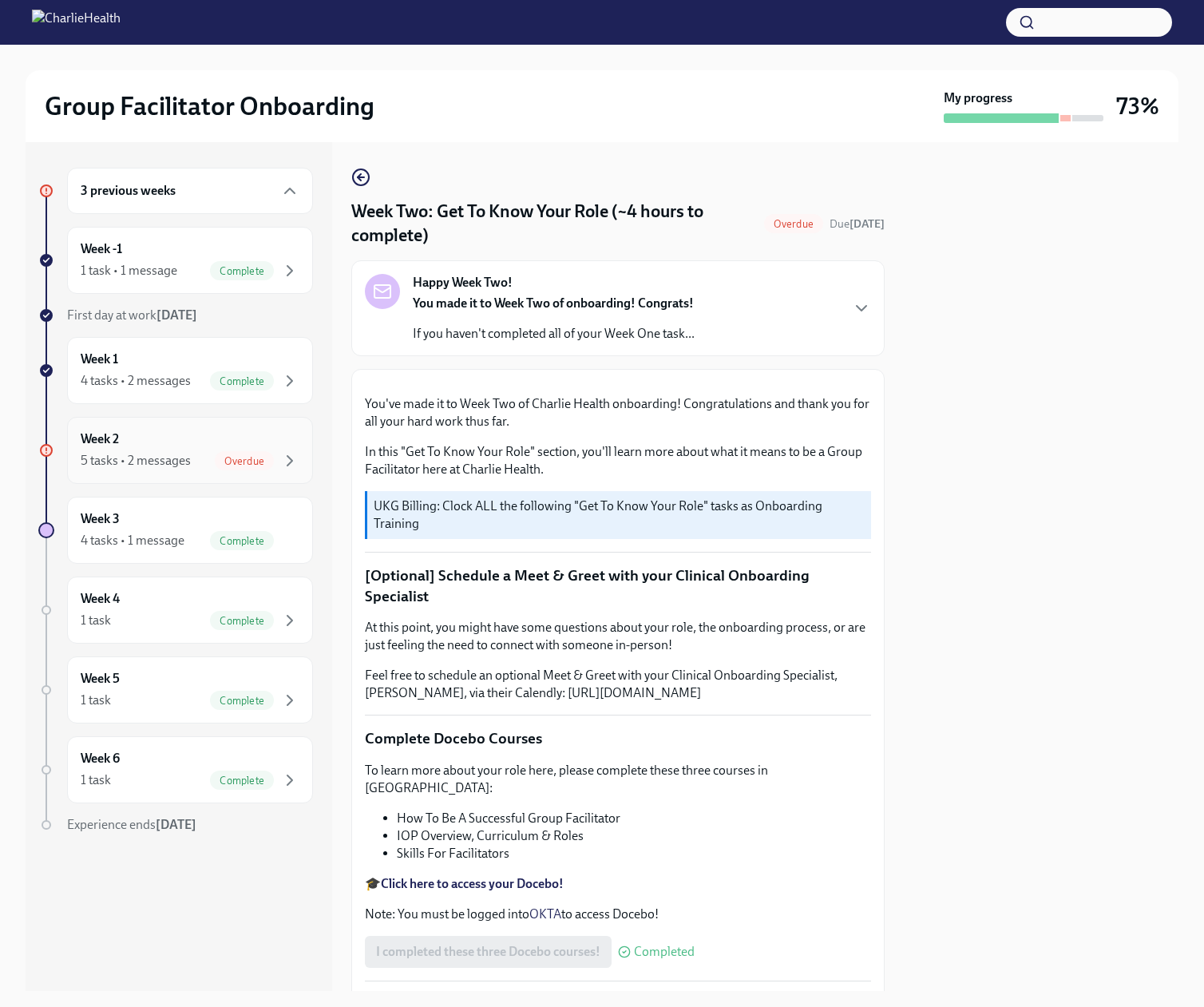
click at [179, 470] on div "5 tasks • 2 messages" at bounding box center [136, 460] width 110 height 18
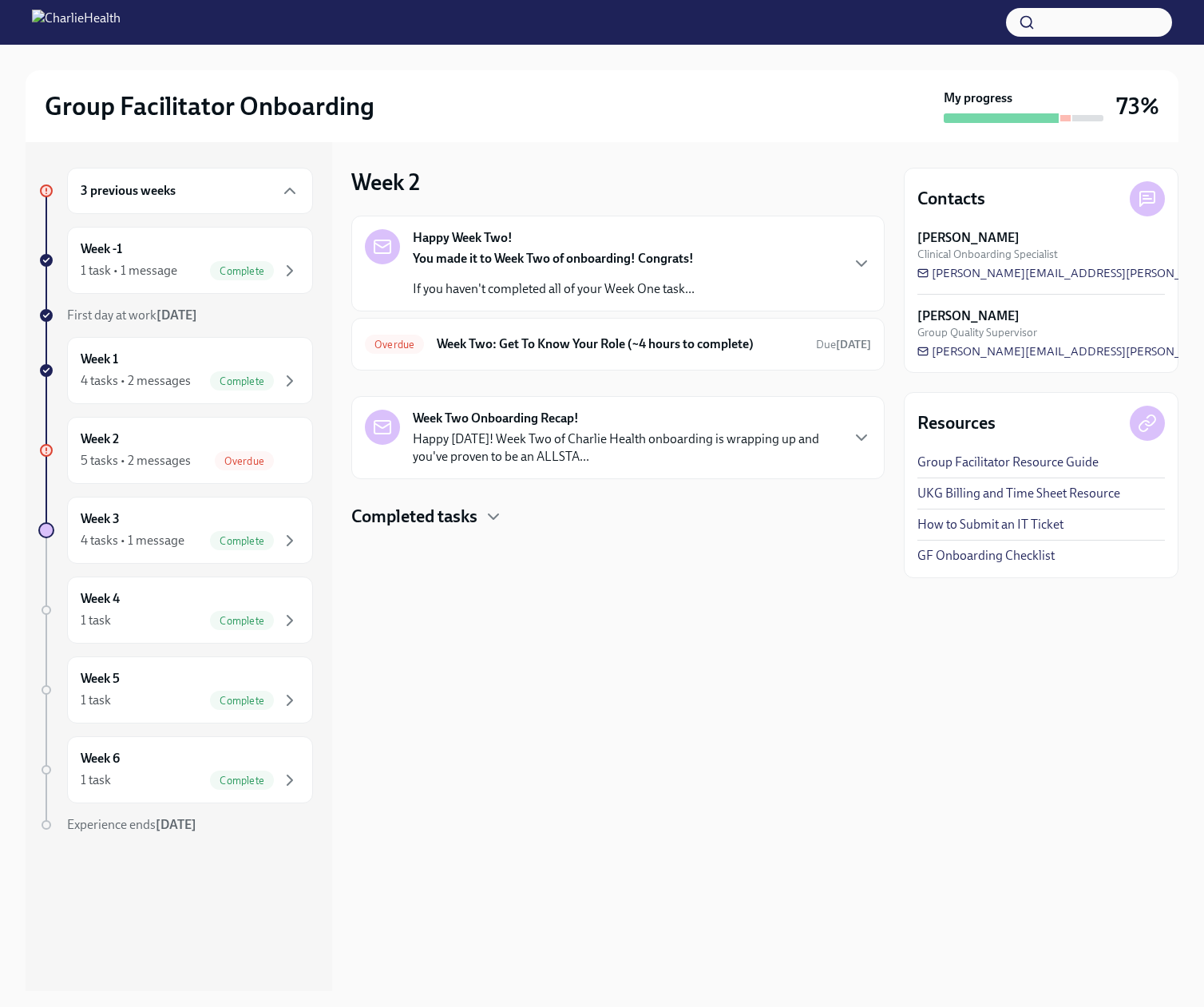
click at [509, 427] on strong "Week Two Onboarding Recap!" at bounding box center [495, 419] width 166 height 18
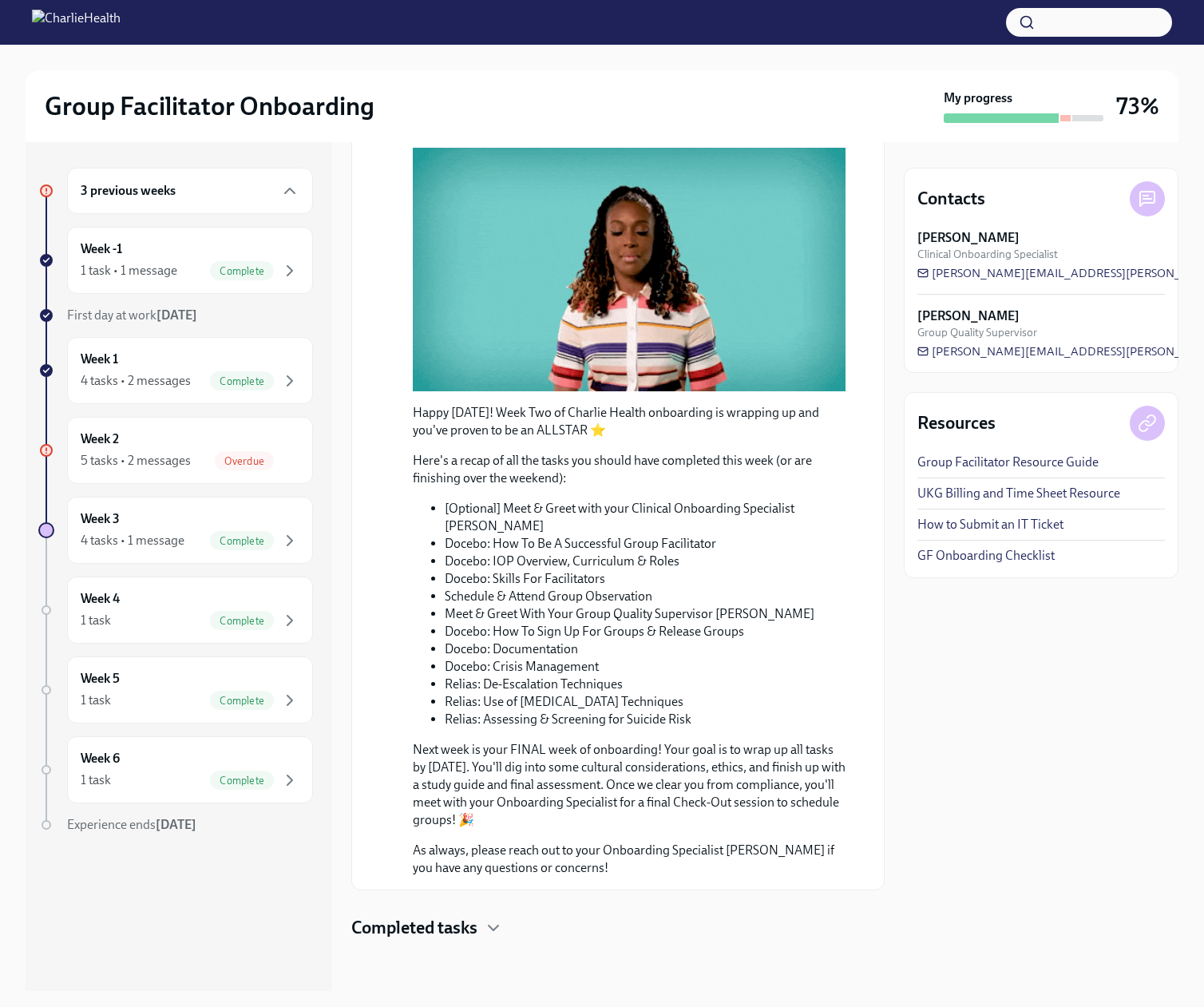
scroll to position [529, 0]
click at [463, 921] on h4 "Completed tasks" at bounding box center [414, 927] width 126 height 24
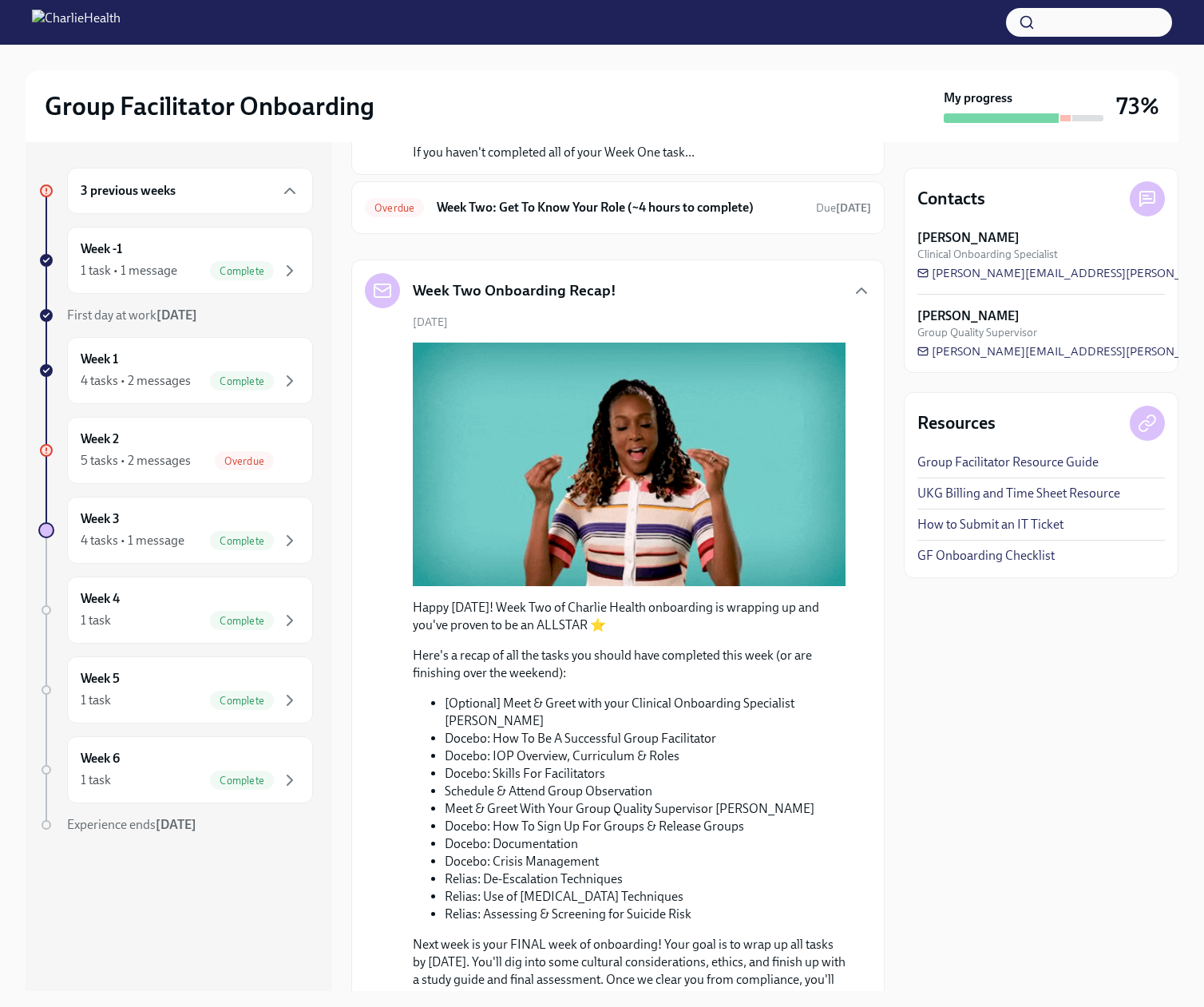
scroll to position [113, 0]
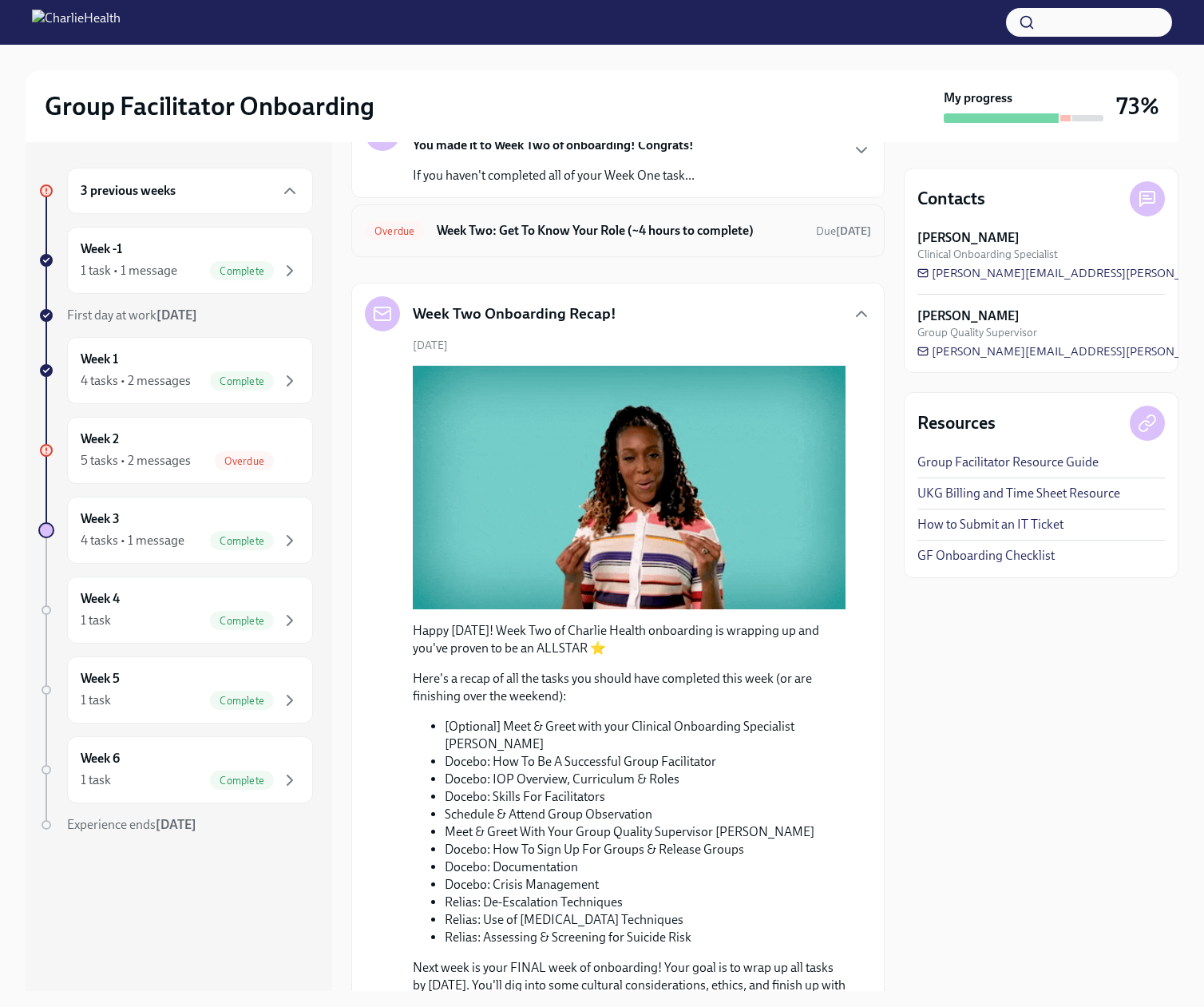
click at [536, 257] on div "Overdue Week Two: Get To Know Your Role (~4 hours to complete) Due [DATE]" at bounding box center [618, 231] width 533 height 53
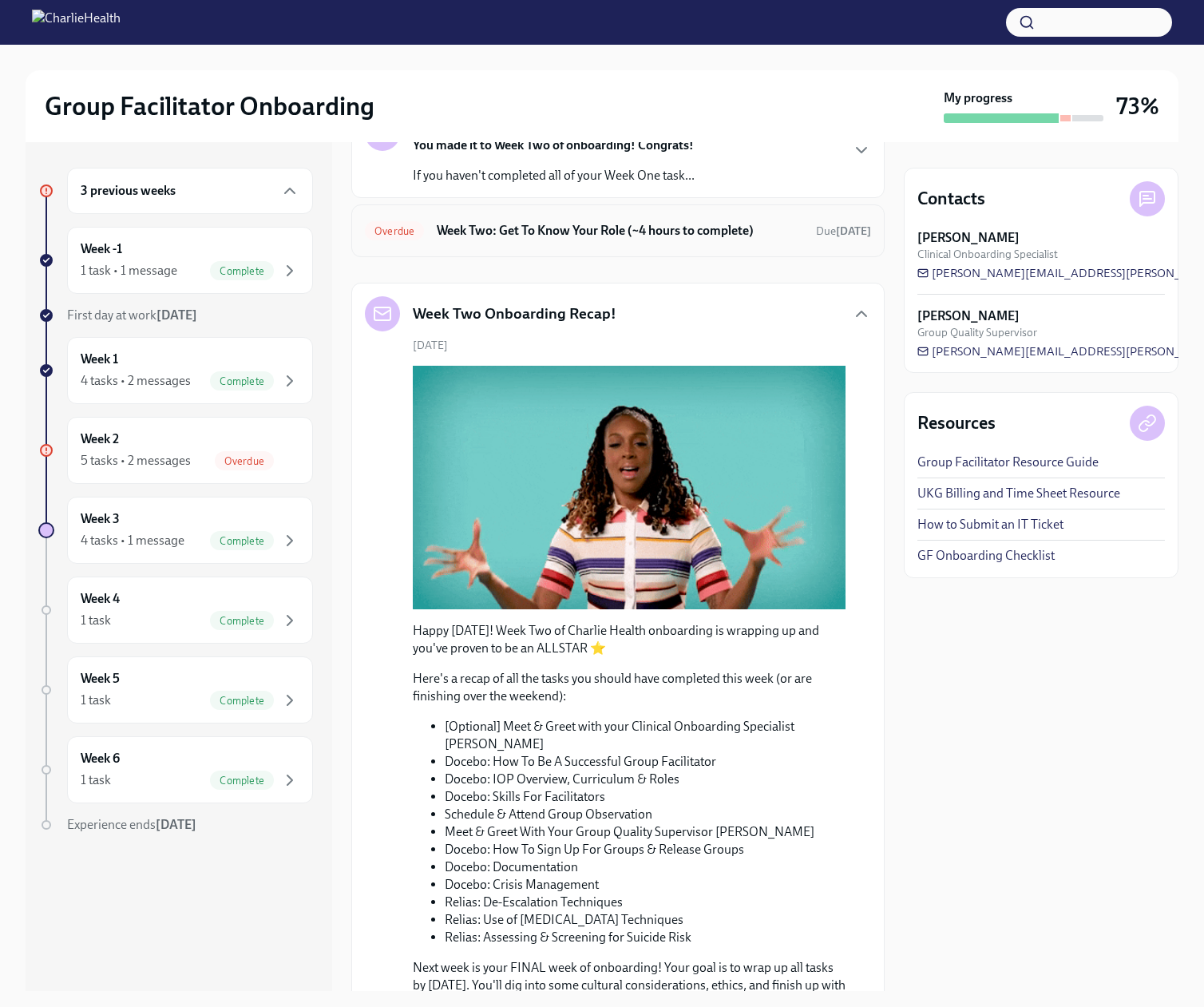
click at [500, 239] on h6 "Week Two: Get To Know Your Role (~4 hours to complete)" at bounding box center [620, 231] width 366 height 18
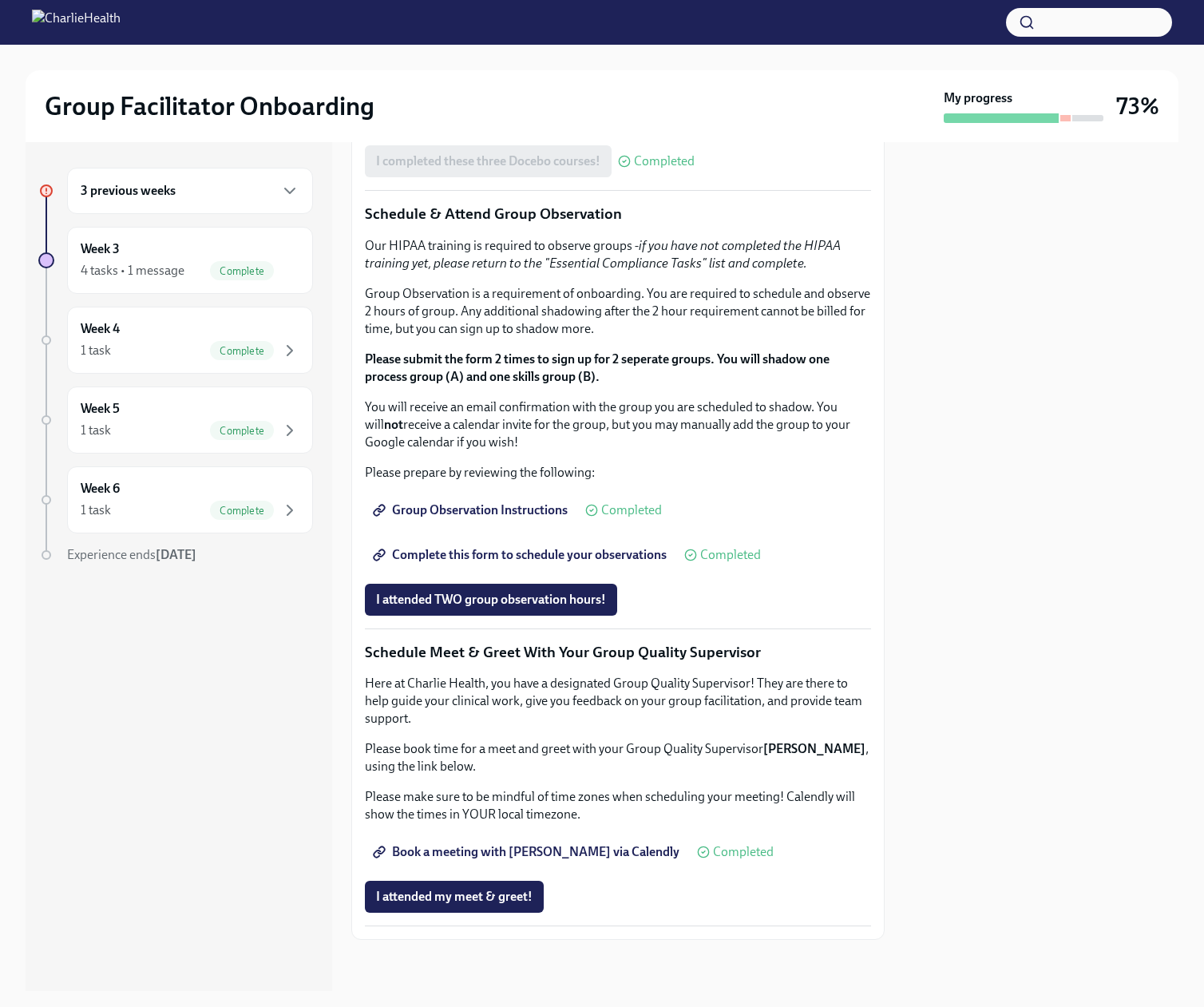
scroll to position [1457, 0]
